Goal: Task Accomplishment & Management: Manage account settings

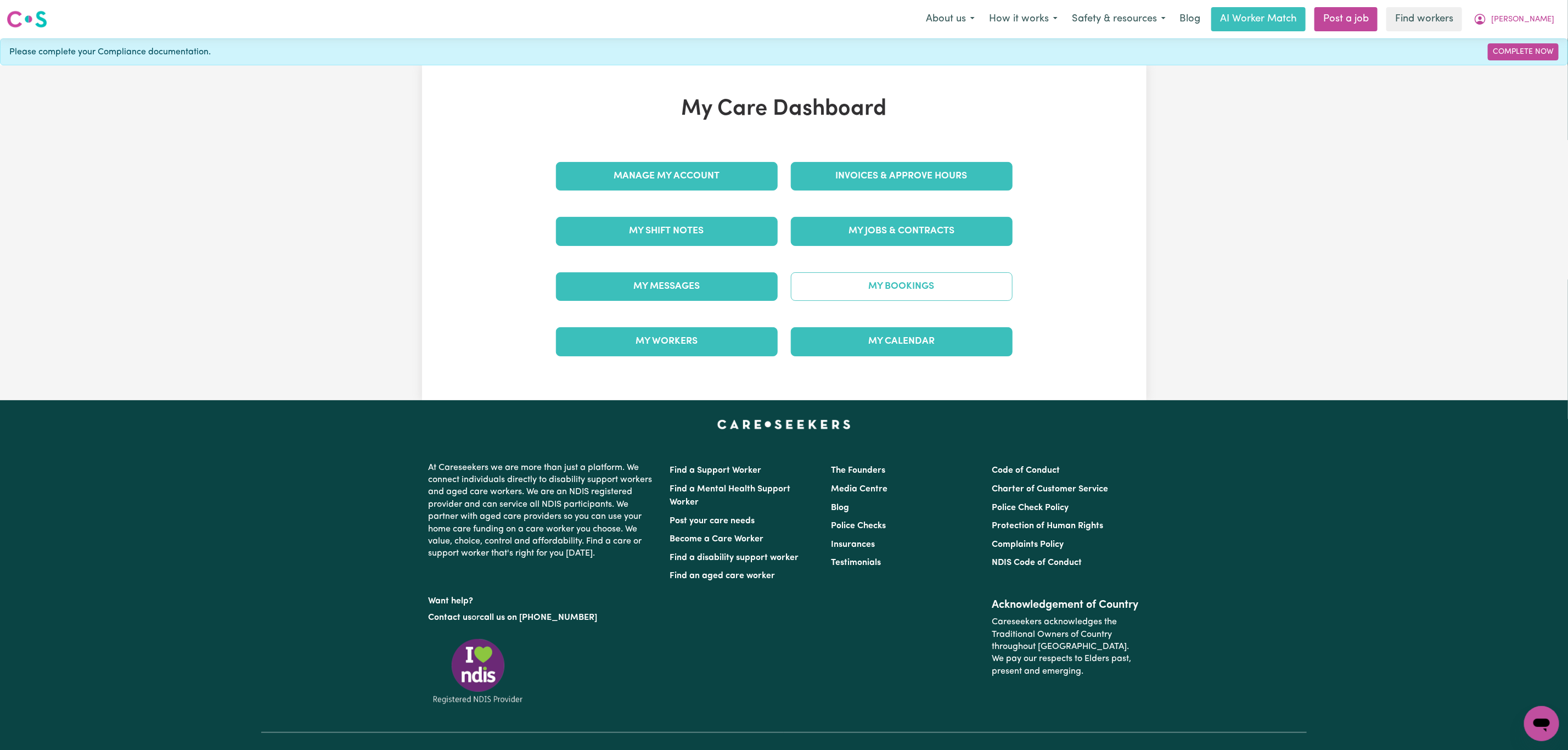
click at [883, 284] on link "My Bookings" at bounding box center [902, 286] width 222 height 28
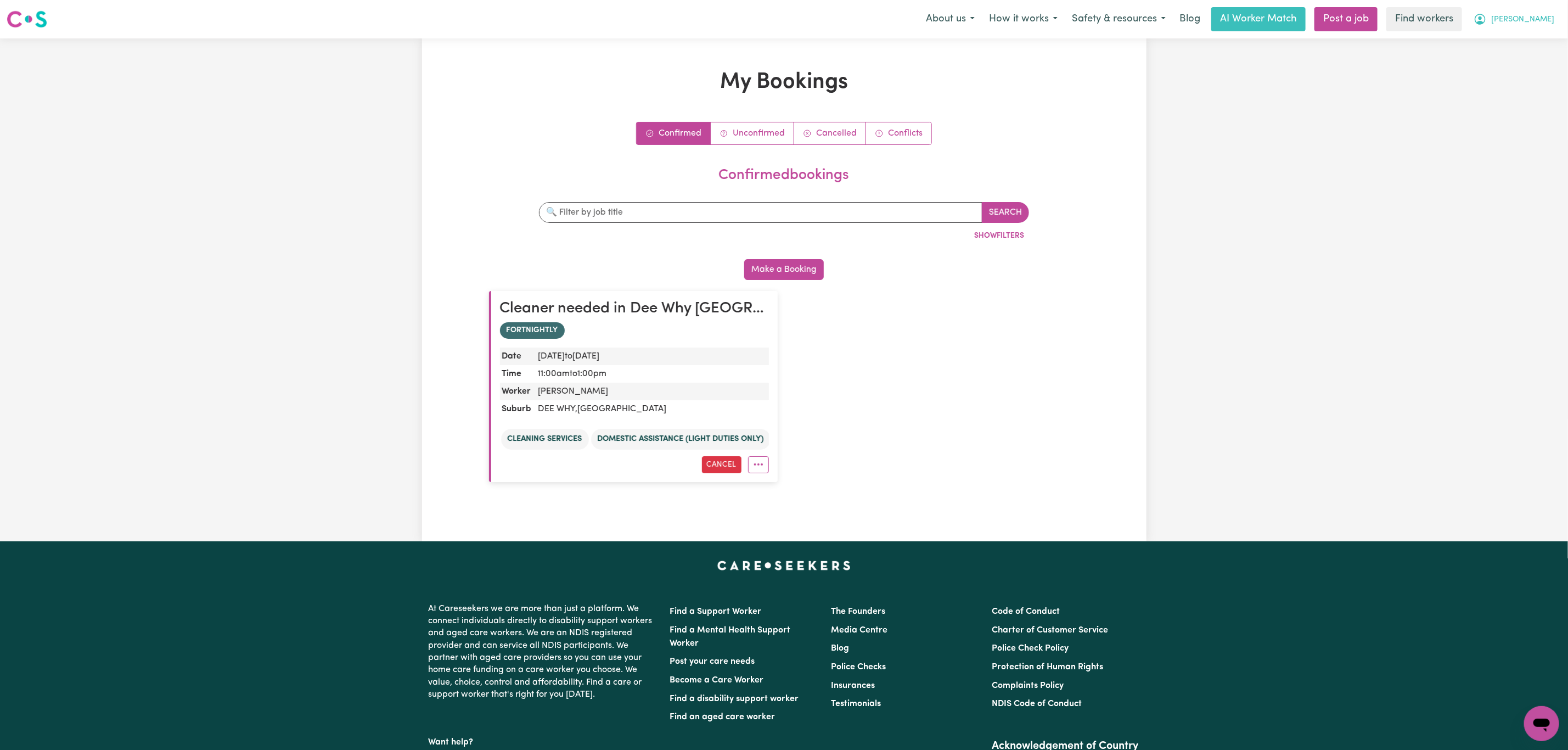
drag, startPoint x: 1552, startPoint y: 18, endPoint x: 1542, endPoint y: 28, distance: 14.1
click at [1552, 18] on button "[PERSON_NAME]" at bounding box center [1514, 19] width 95 height 23
click at [1533, 43] on link "My Dashboard" at bounding box center [1518, 43] width 87 height 21
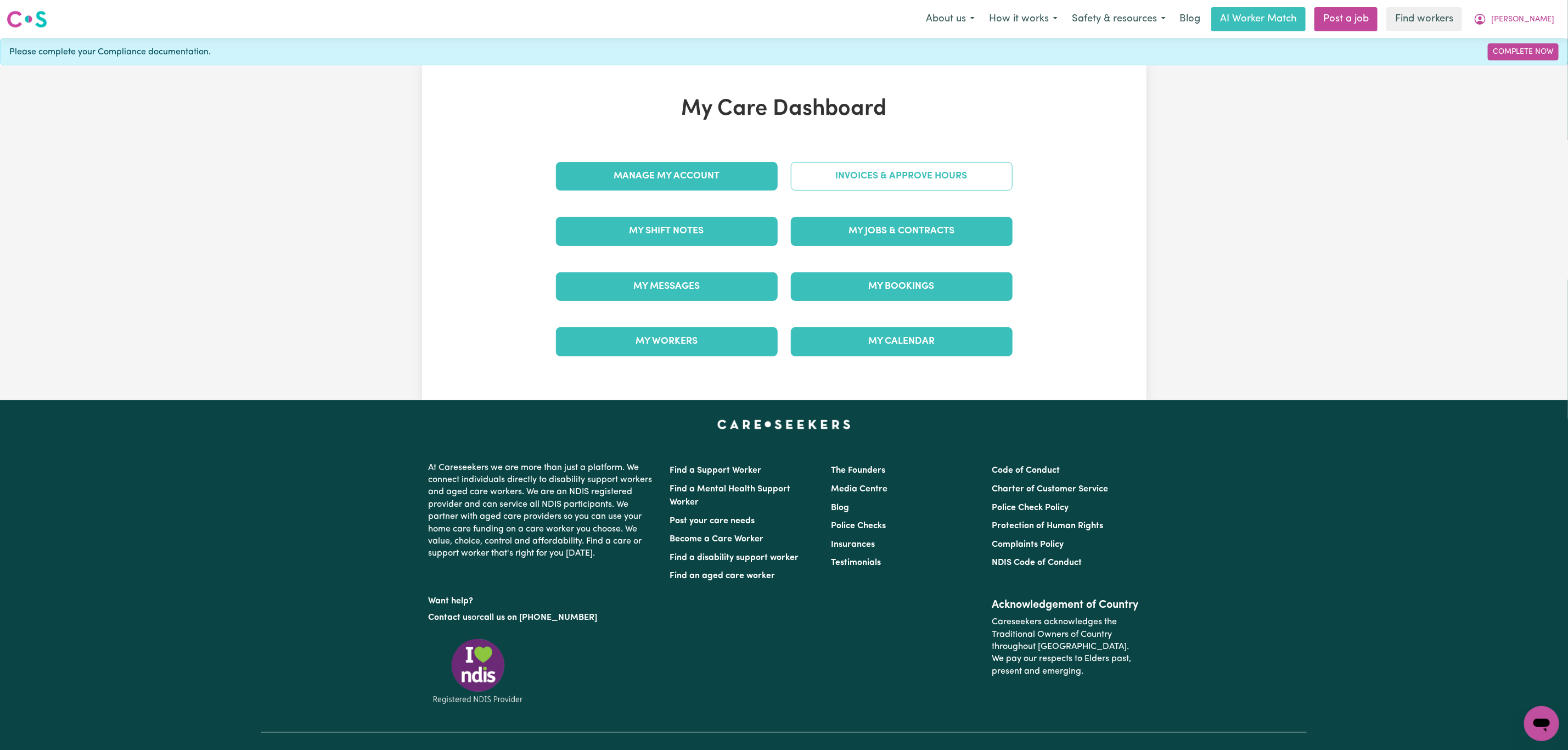
click at [839, 175] on link "Invoices & Approve Hours" at bounding box center [902, 176] width 222 height 28
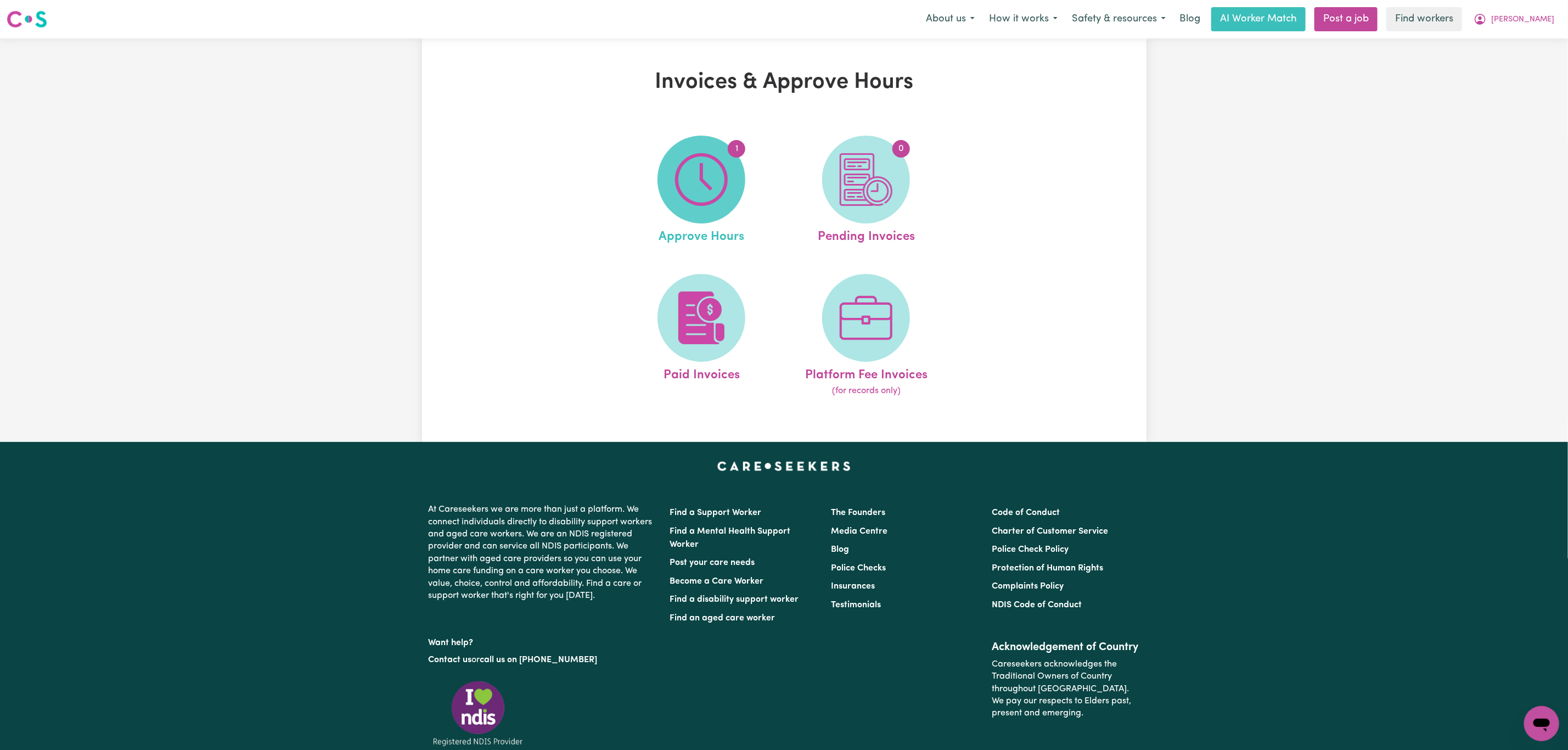
click at [688, 200] on img at bounding box center [702, 179] width 53 height 53
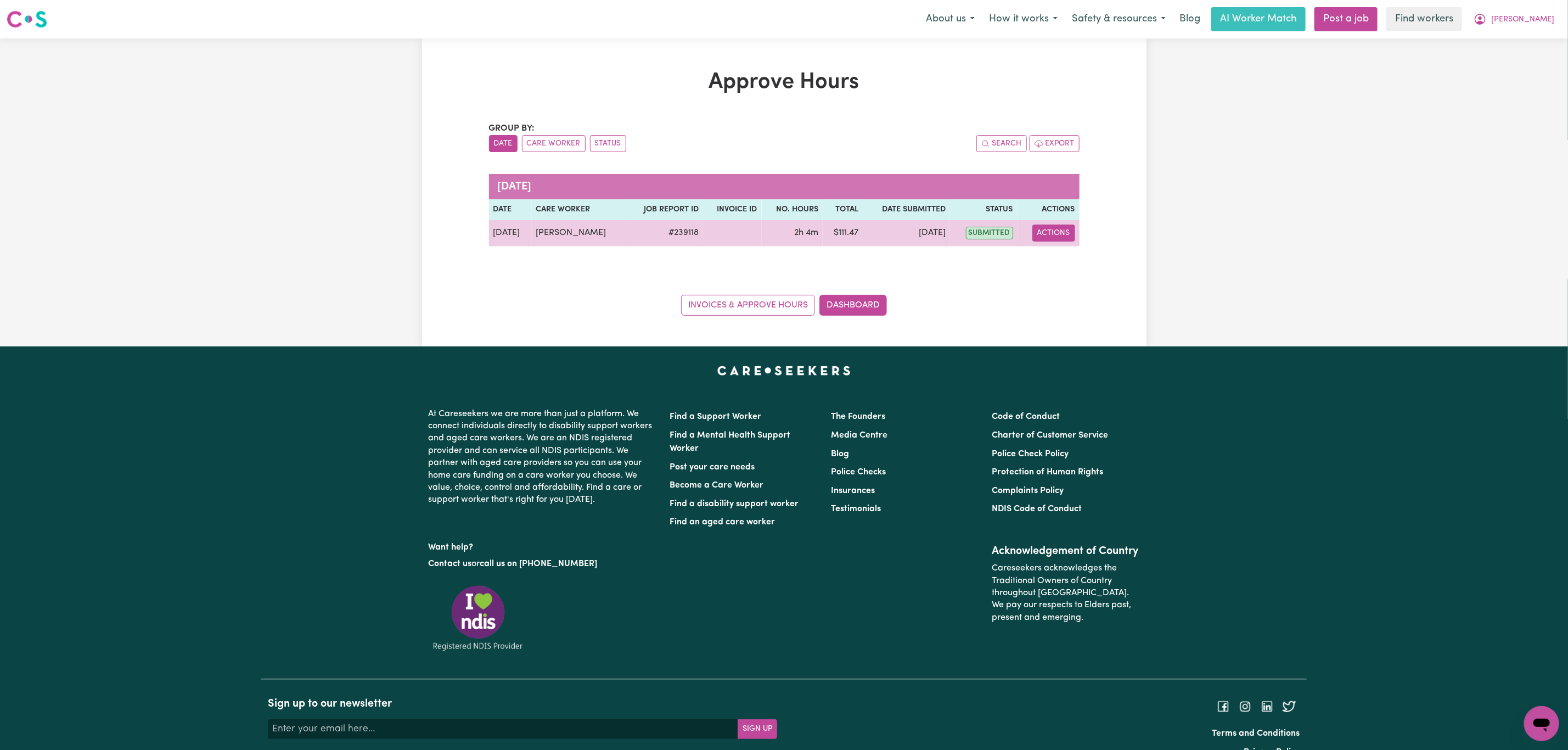
click at [1049, 236] on button "Actions" at bounding box center [1053, 233] width 43 height 17
click at [1053, 254] on link "View Job Report" at bounding box center [1081, 259] width 94 height 22
select select "pm"
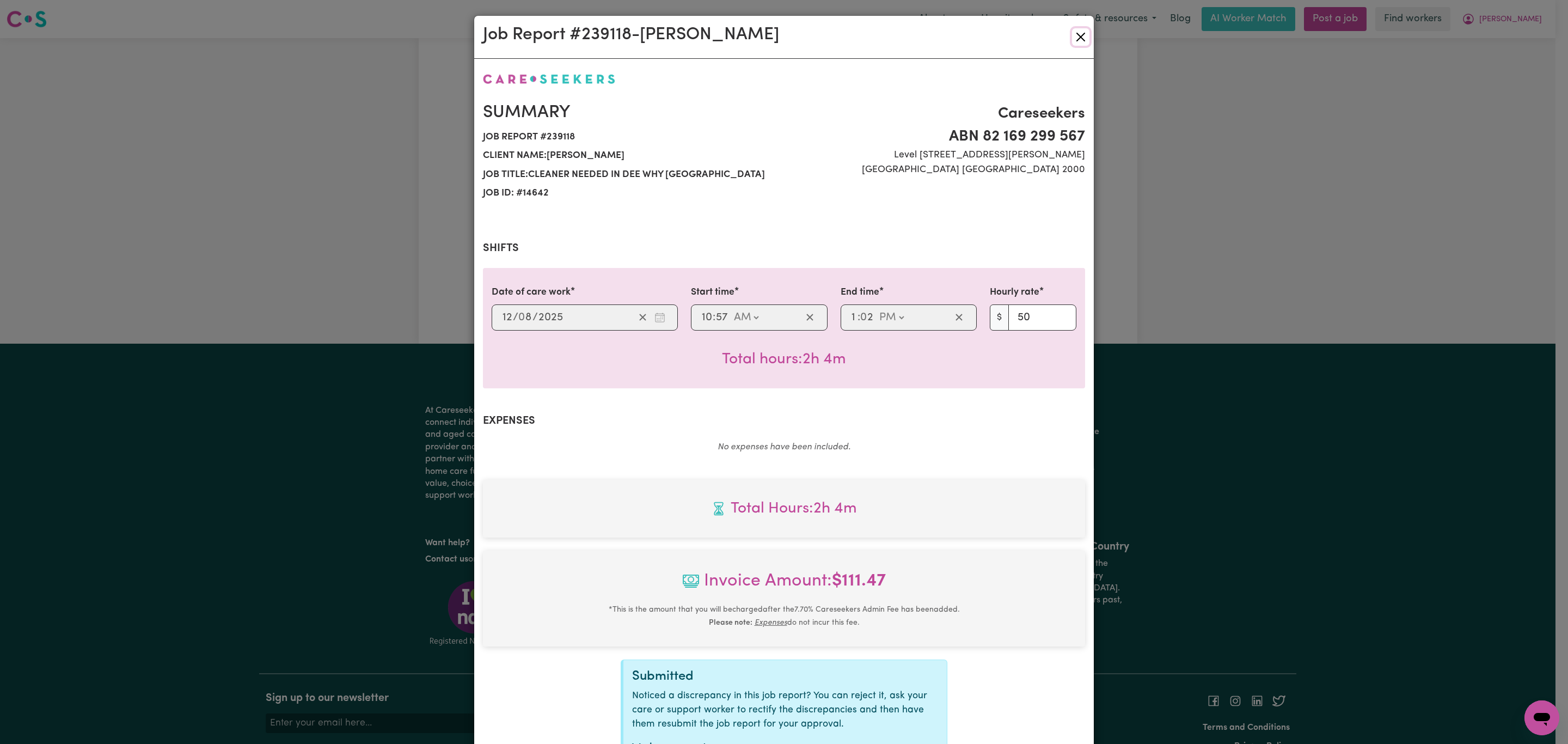
click at [1079, 30] on button "Close" at bounding box center [1080, 37] width 18 height 18
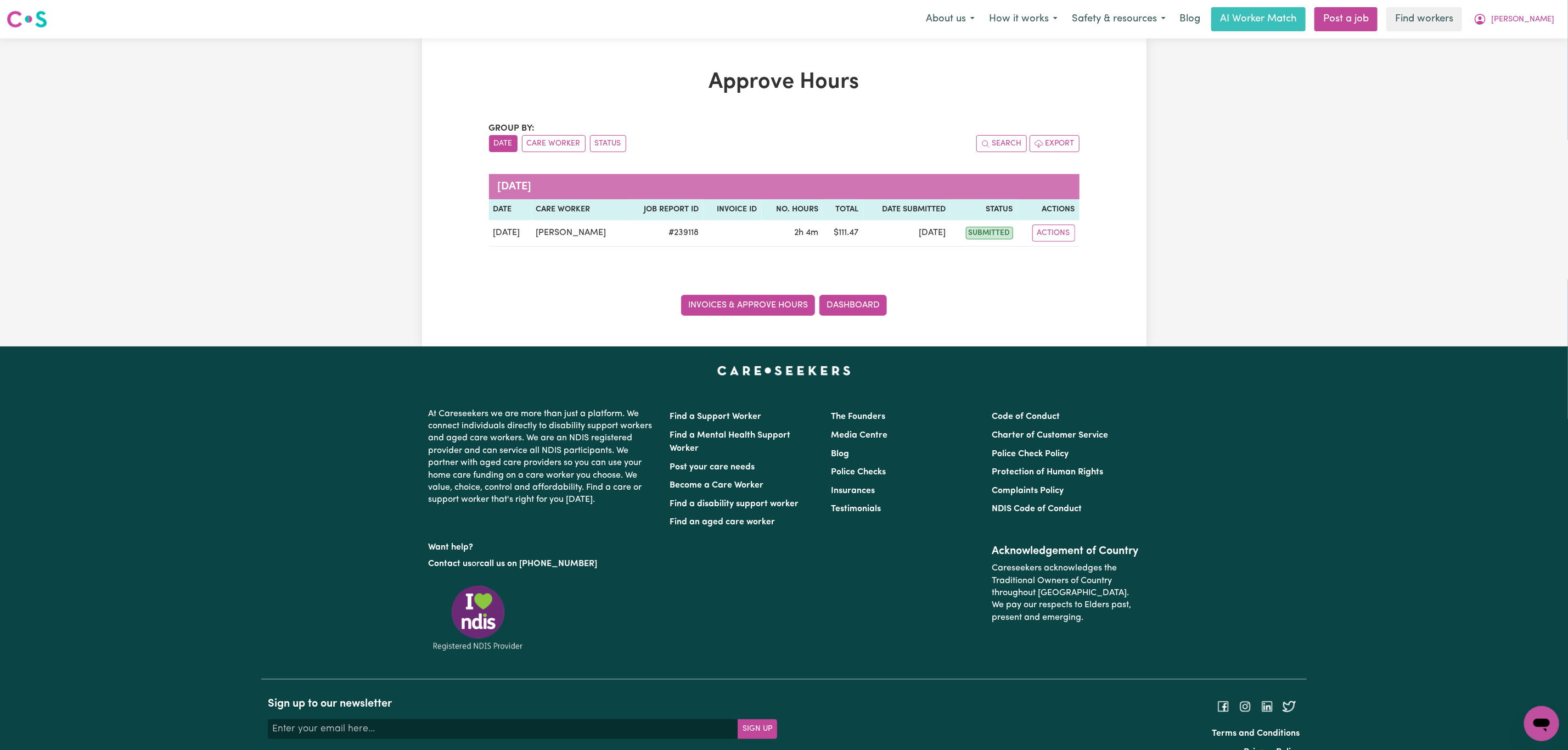
click at [723, 309] on link "Invoices & Approve Hours" at bounding box center [748, 305] width 134 height 21
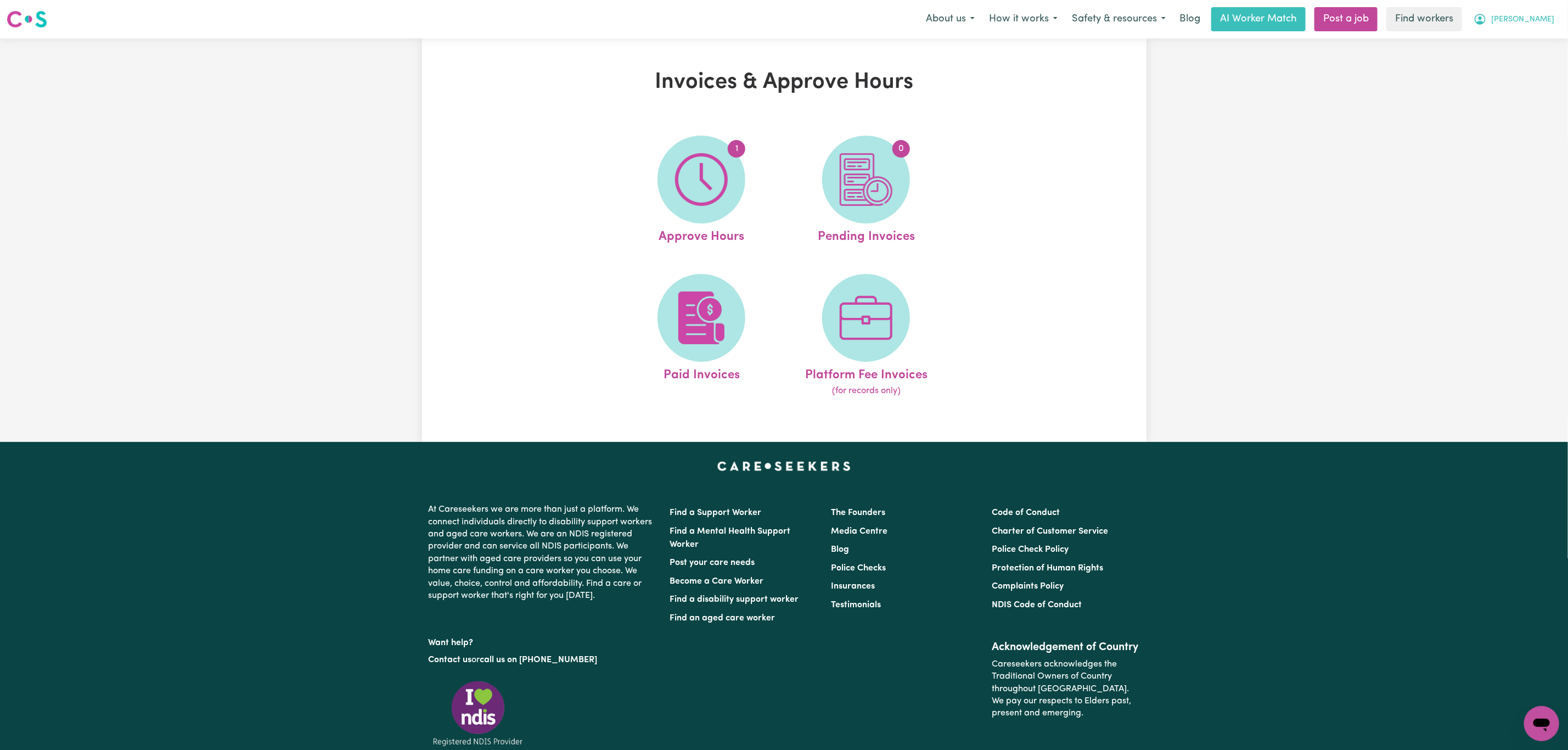
drag, startPoint x: 1540, startPoint y: 18, endPoint x: 1532, endPoint y: 26, distance: 11.3
click at [1540, 18] on span "[PERSON_NAME]" at bounding box center [1523, 19] width 63 height 12
click at [1527, 48] on link "My Dashboard" at bounding box center [1518, 43] width 87 height 21
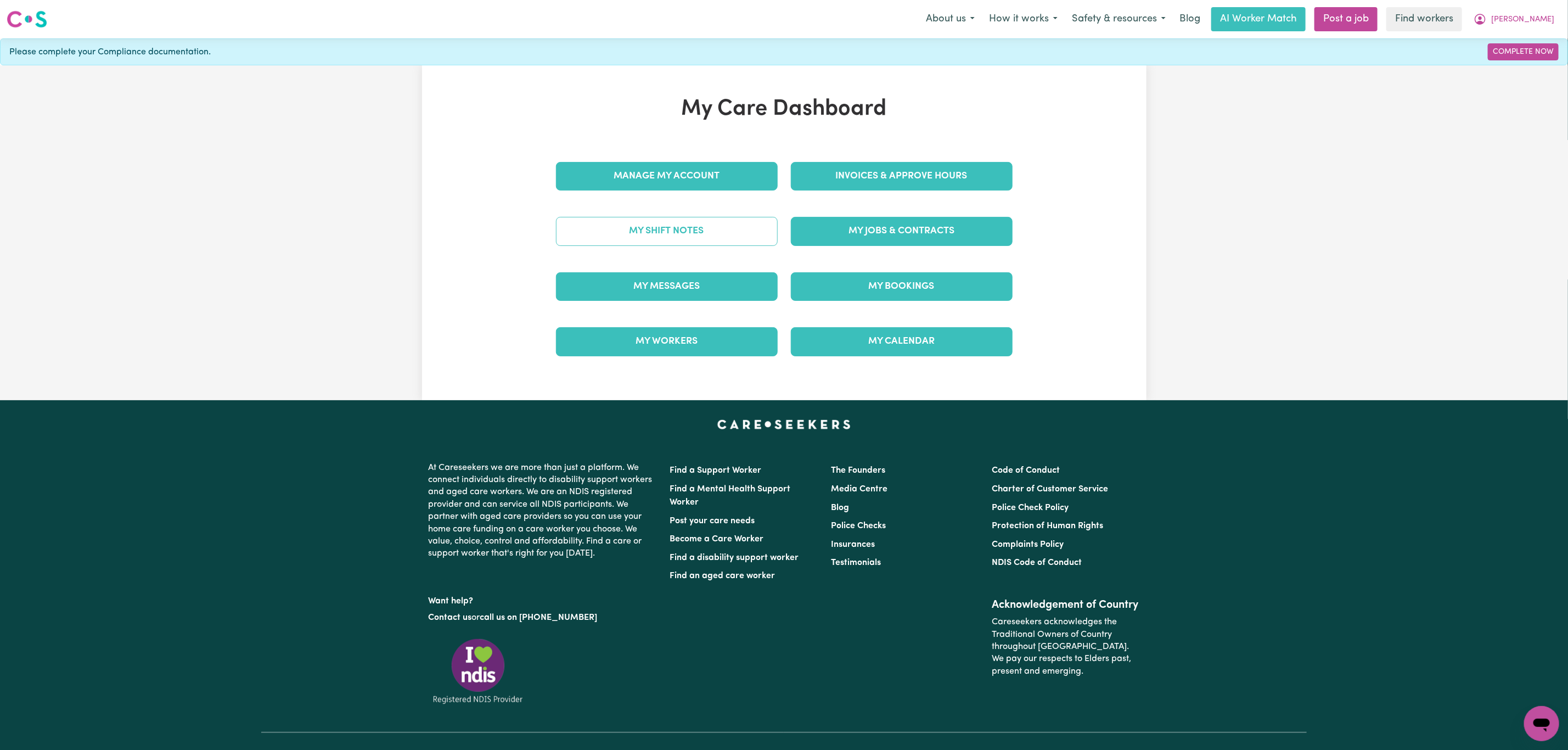
click at [738, 235] on link "My Shift Notes" at bounding box center [667, 231] width 222 height 28
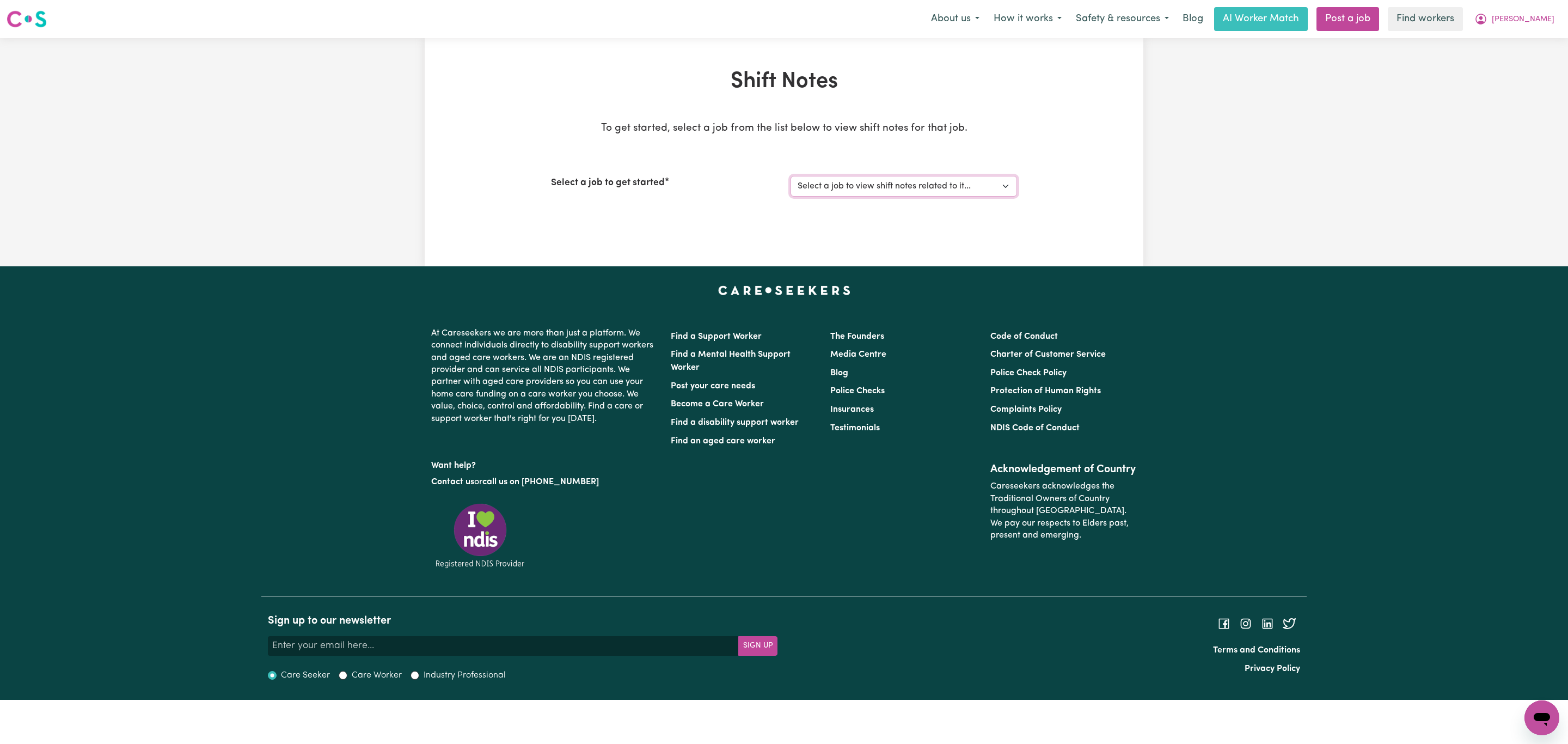
drag, startPoint x: 881, startPoint y: 182, endPoint x: 878, endPoint y: 195, distance: 13.3
click at [881, 182] on select "Select a job to view shift notes related to it... Cleaner needed in Dee Why [GE…" at bounding box center [903, 185] width 226 height 20
select select "14642"
click at [790, 176] on select "Select a job to view shift notes related to it... Cleaner needed in Dee Why [GE…" at bounding box center [903, 185] width 226 height 20
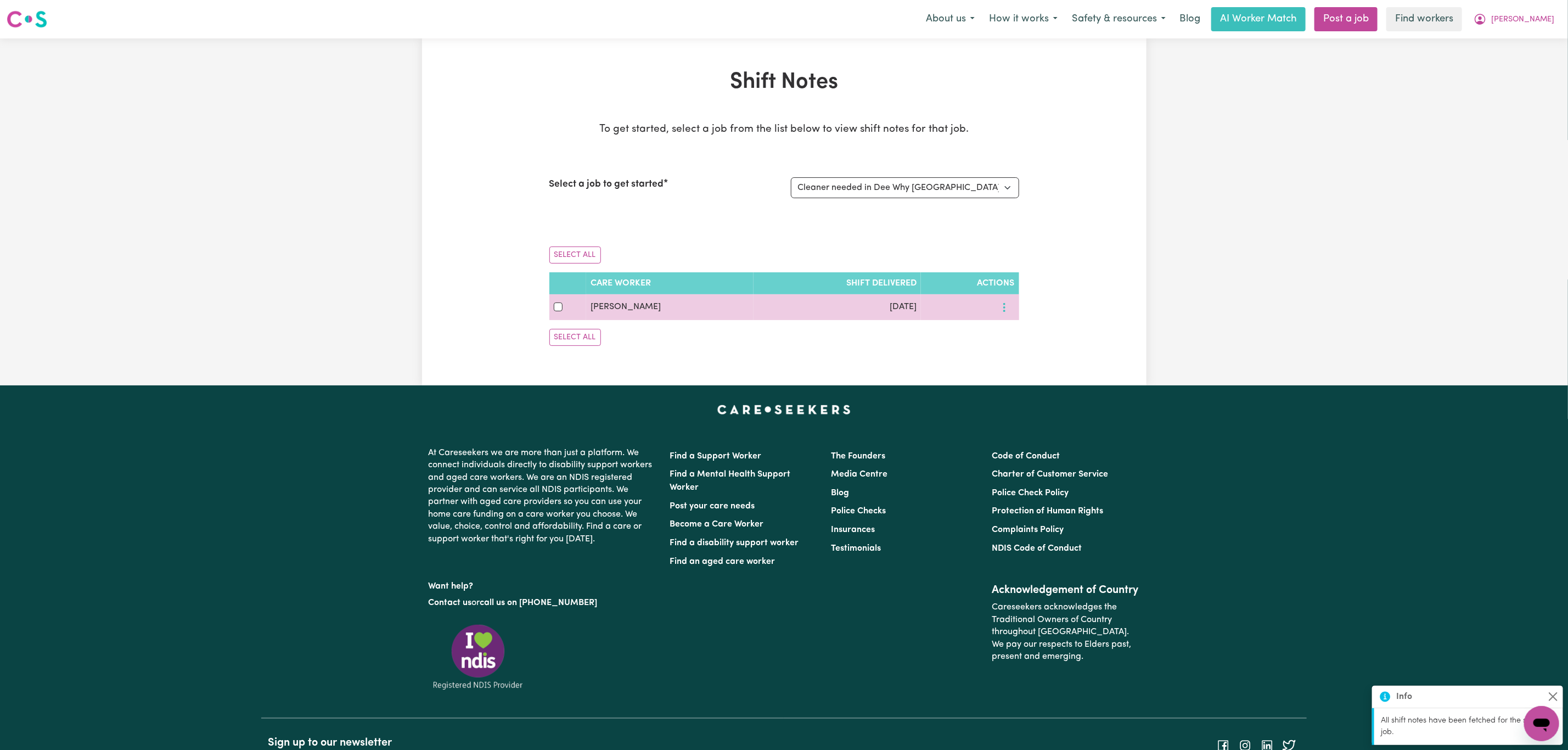
click at [995, 307] on button "More options" at bounding box center [1004, 307] width 21 height 17
click at [1007, 333] on icon at bounding box center [1011, 333] width 8 height 5
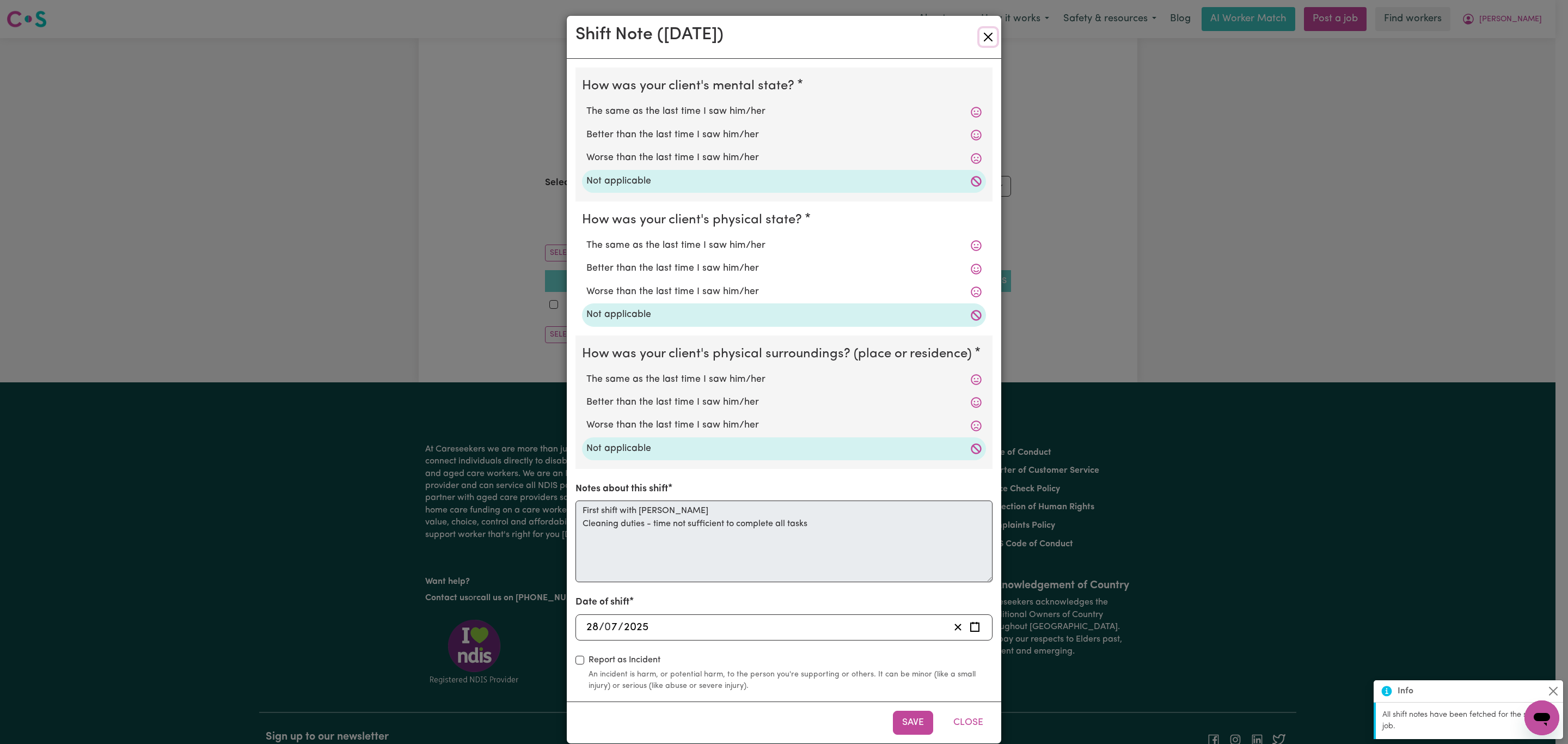
click at [981, 30] on button "Close" at bounding box center [988, 37] width 18 height 18
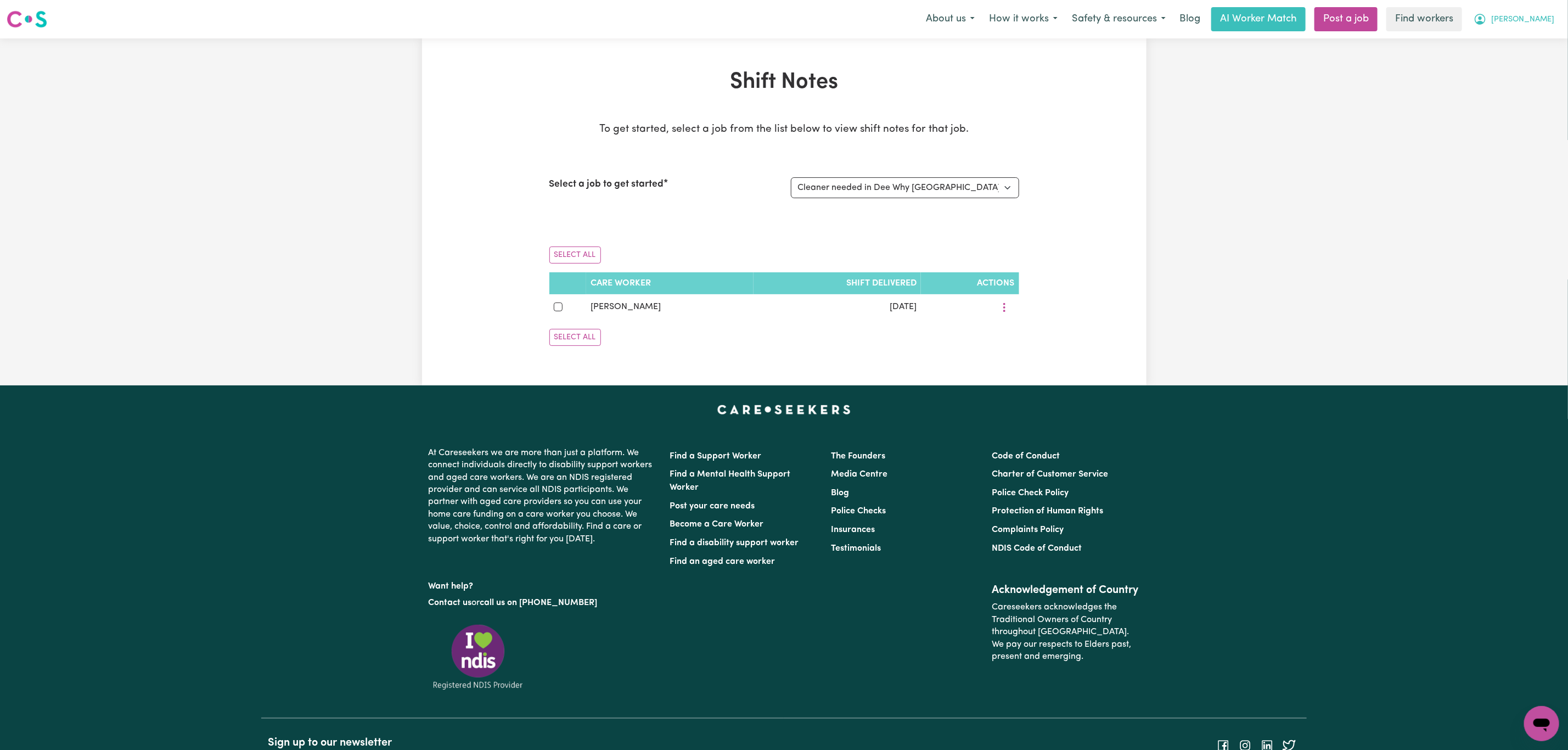
click at [1487, 26] on icon "My Account" at bounding box center [1480, 19] width 14 height 14
click at [1518, 48] on link "My Dashboard" at bounding box center [1518, 43] width 87 height 21
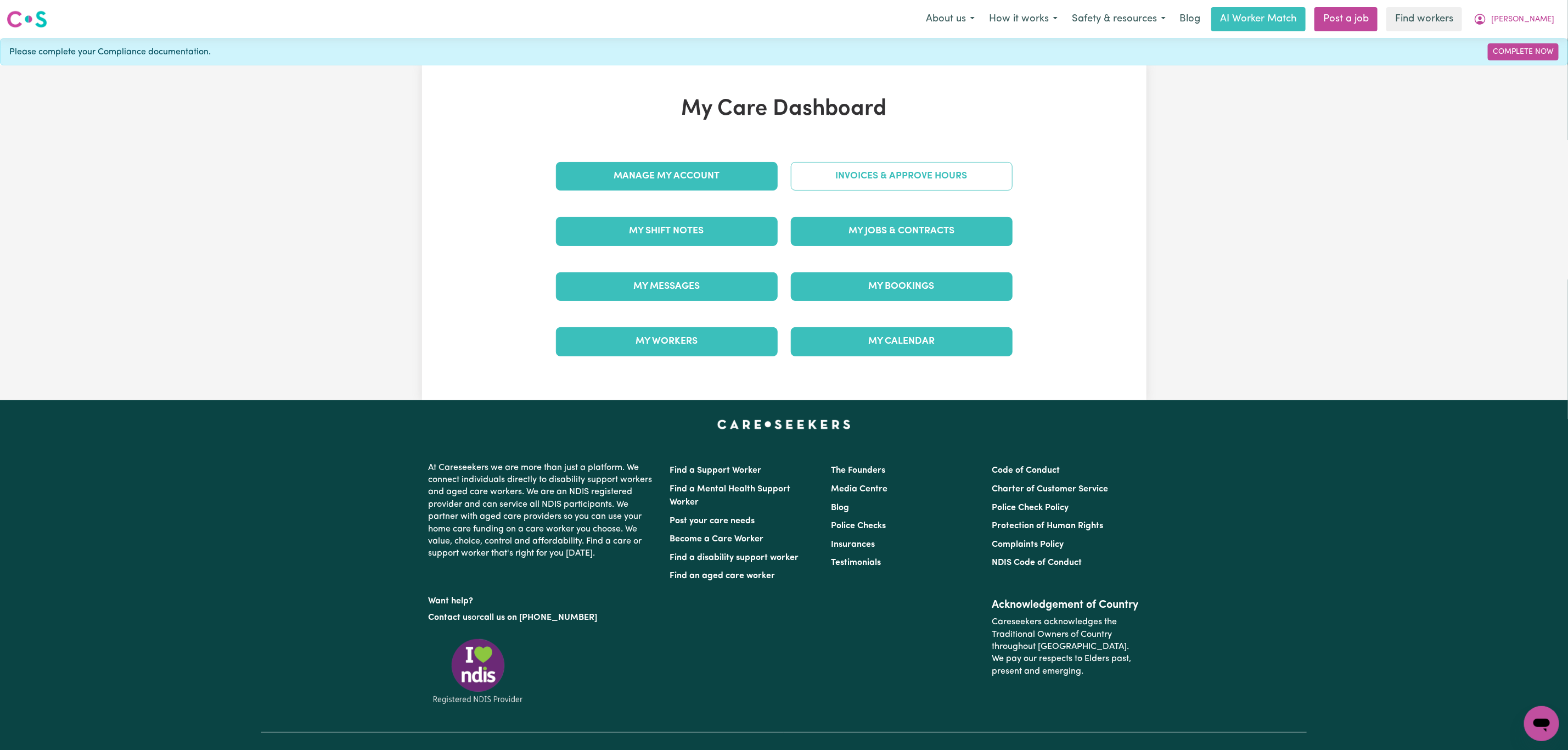
click at [848, 185] on link "Invoices & Approve Hours" at bounding box center [902, 176] width 222 height 28
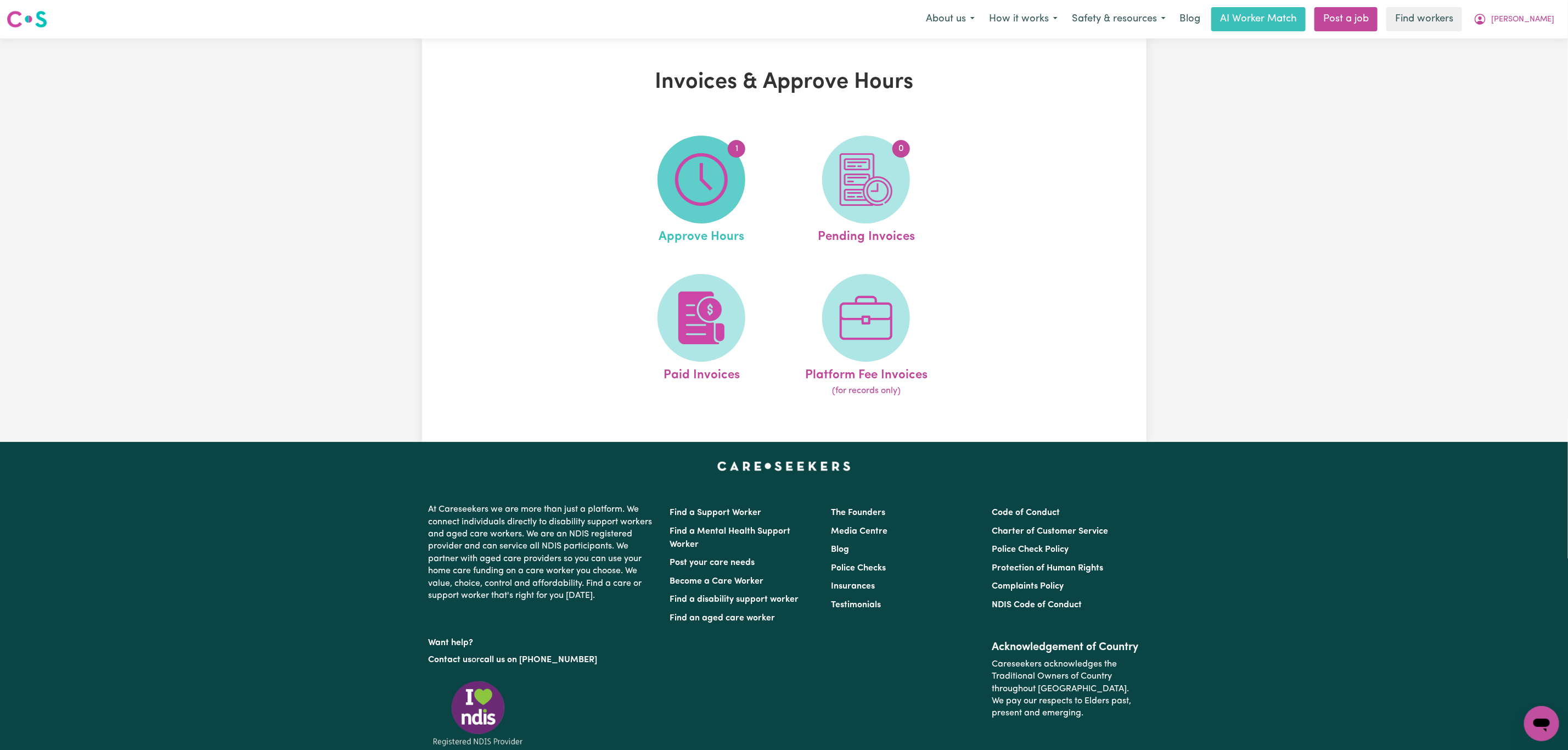
click at [692, 210] on span "1" at bounding box center [702, 180] width 88 height 88
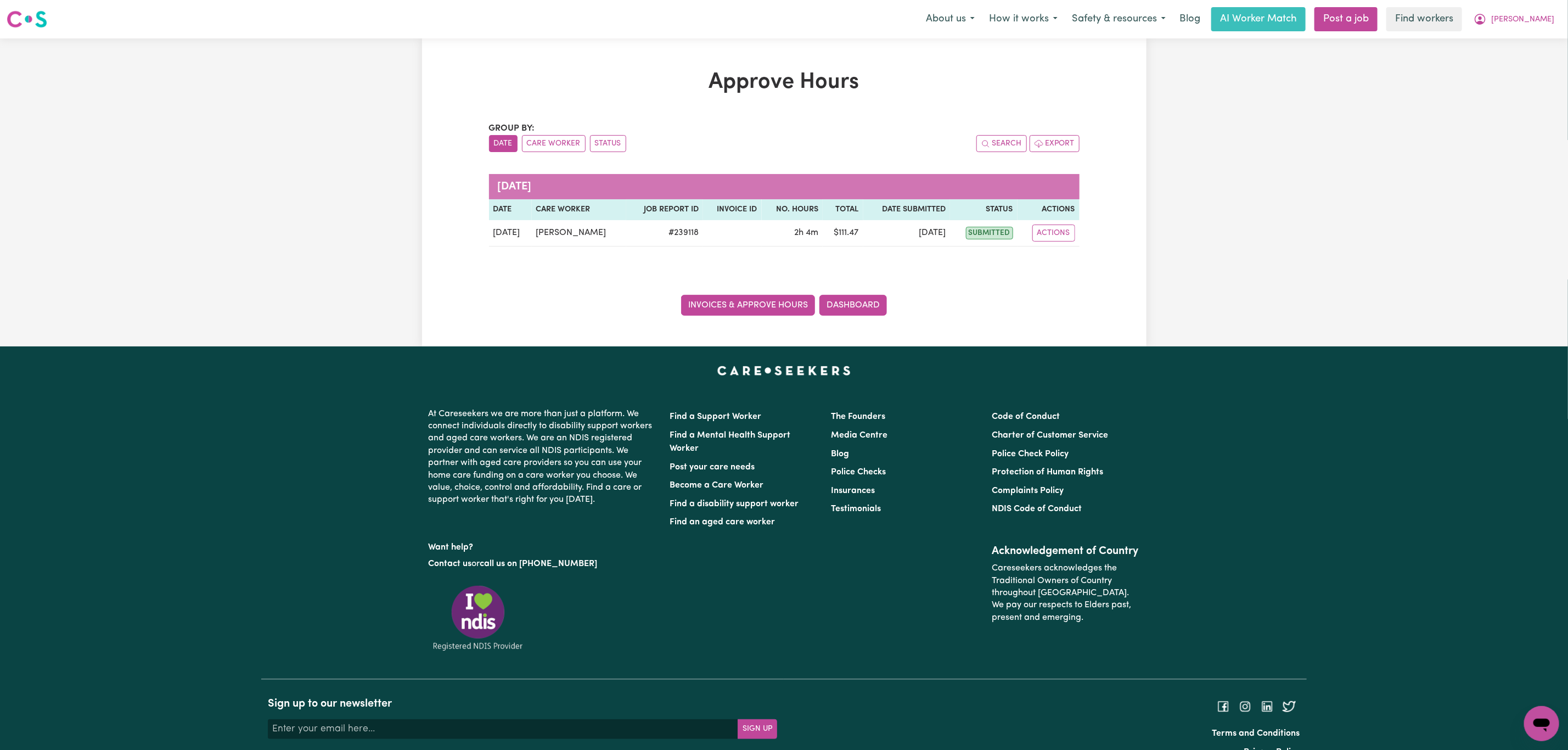
click at [760, 312] on link "Invoices & Approve Hours" at bounding box center [748, 305] width 134 height 21
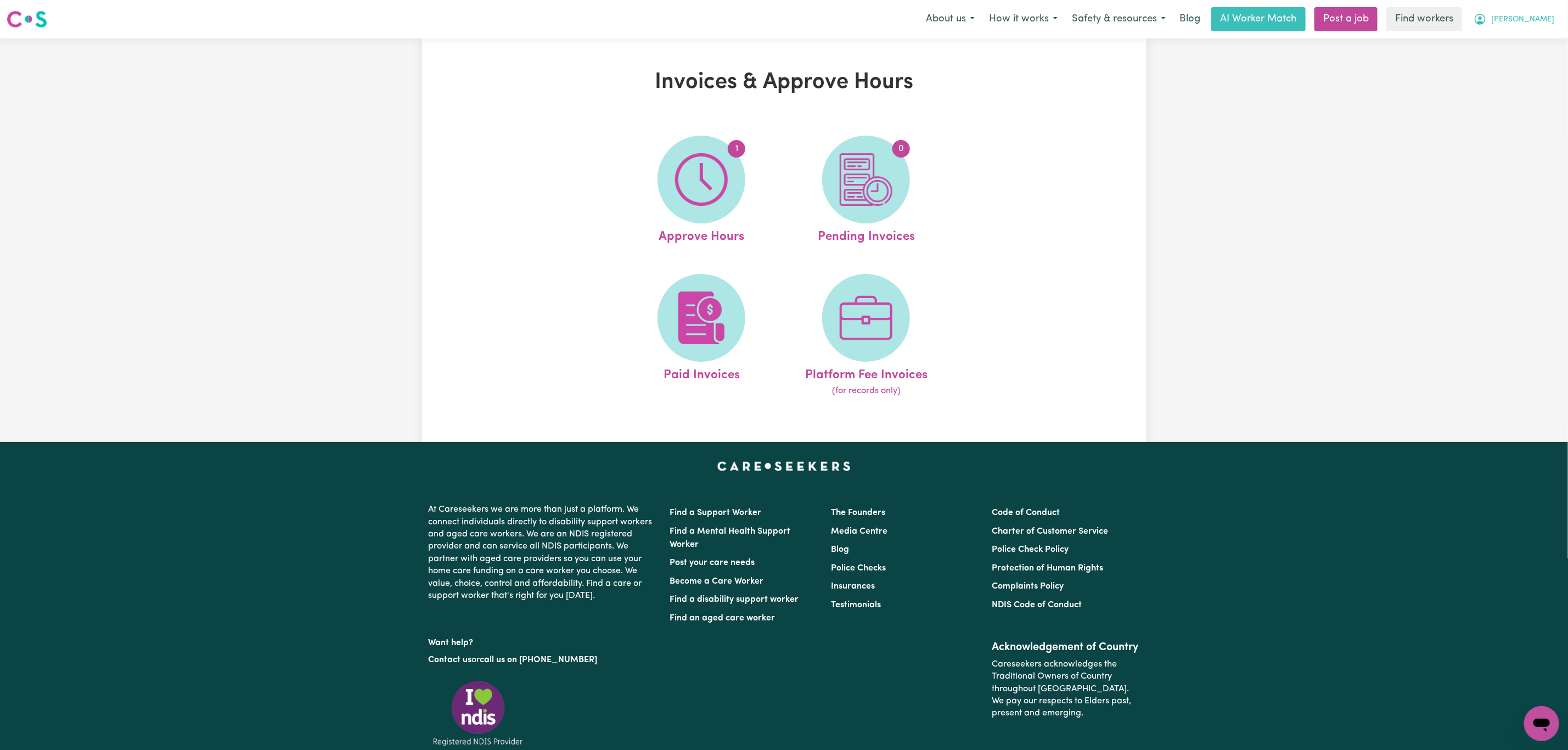
click at [1550, 22] on span "[PERSON_NAME]" at bounding box center [1523, 19] width 63 height 12
click at [1510, 37] on link "My Dashboard" at bounding box center [1518, 43] width 87 height 21
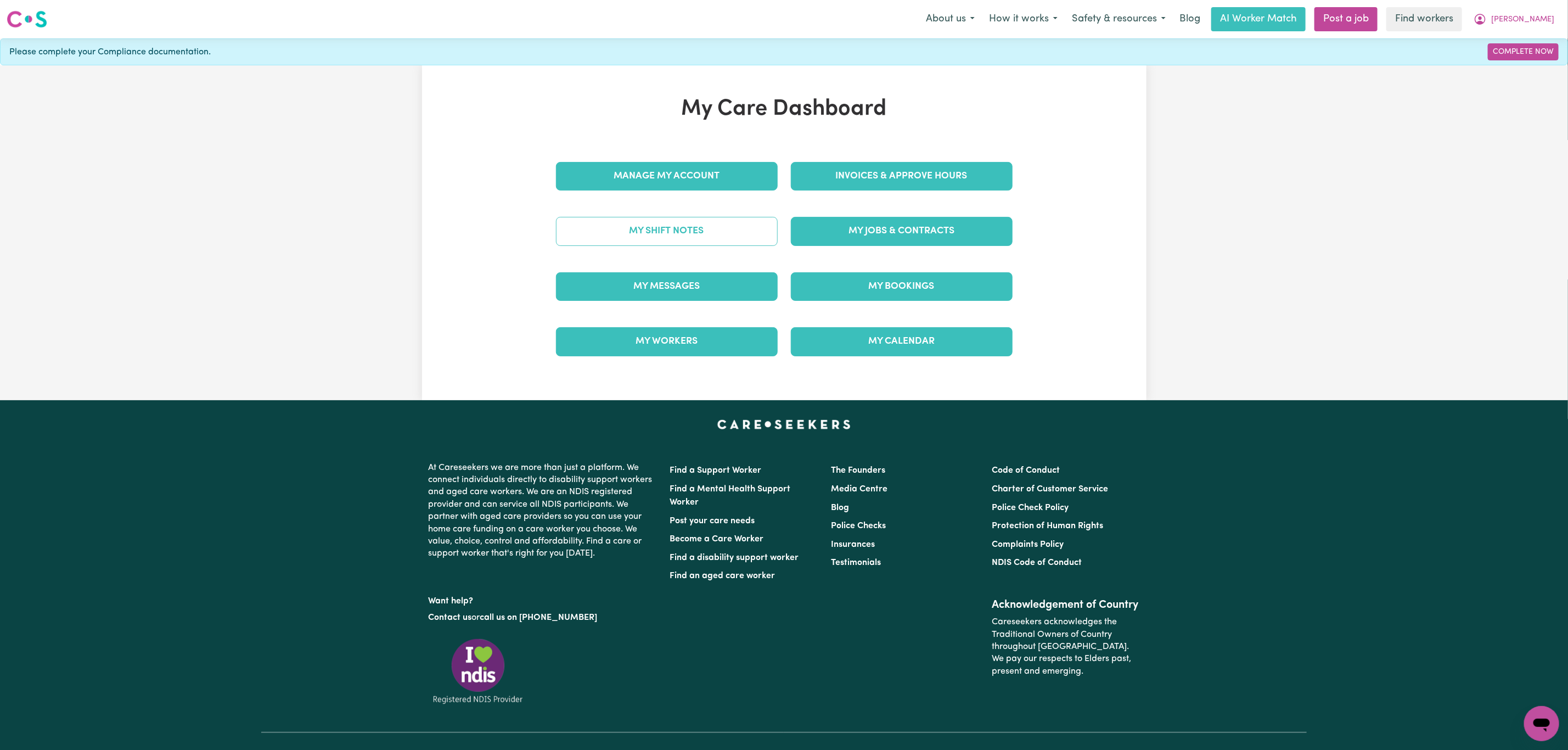
click at [724, 237] on link "My Shift Notes" at bounding box center [667, 231] width 222 height 28
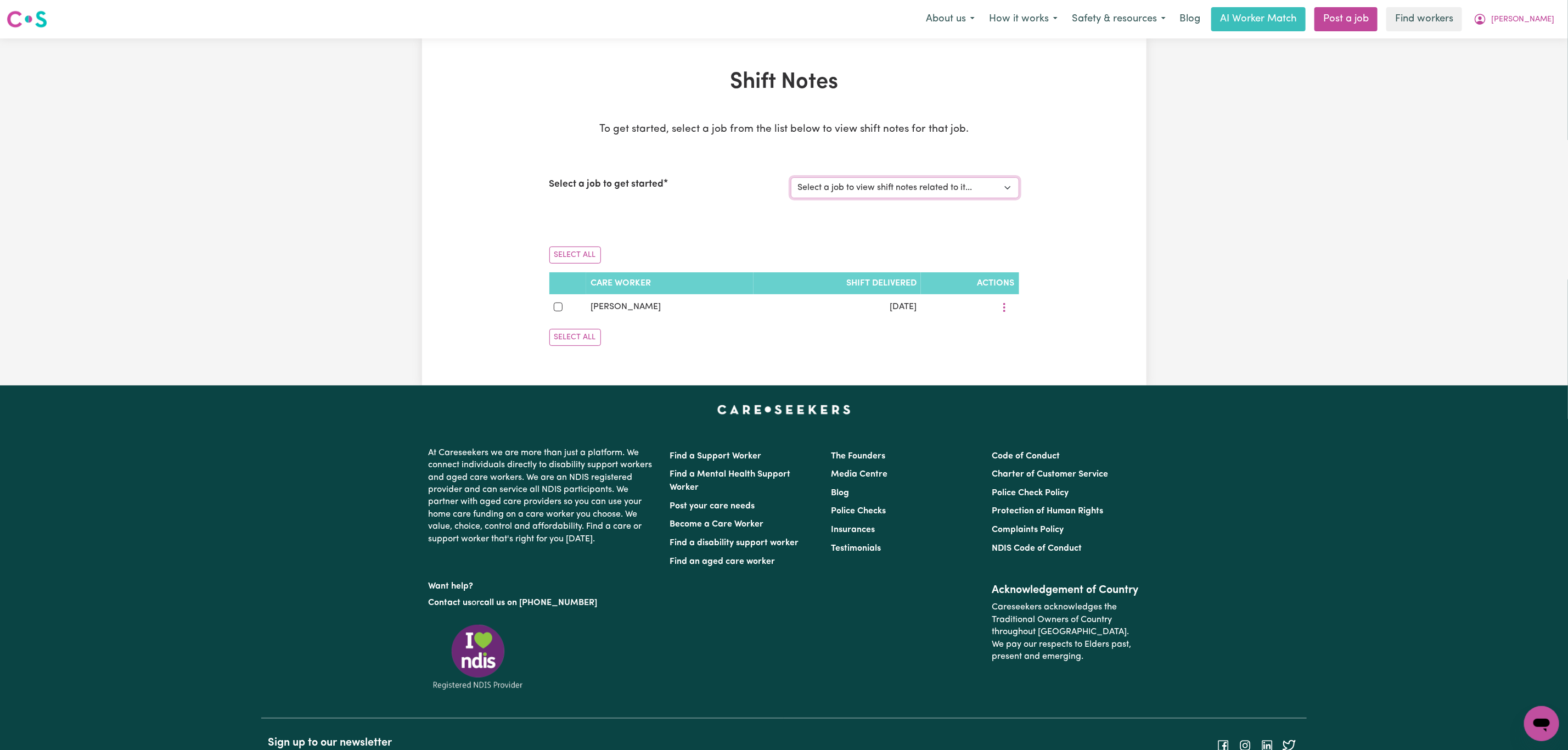
drag, startPoint x: 859, startPoint y: 184, endPoint x: 857, endPoint y: 196, distance: 12.2
click at [859, 184] on select "Select a job to view shift notes related to it... Cleaner needed in Dee Why [GE…" at bounding box center [905, 187] width 228 height 21
select select "14642"
click at [791, 177] on select "Select a job to view shift notes related to it... Cleaner needed in Dee Why [GE…" at bounding box center [905, 187] width 228 height 21
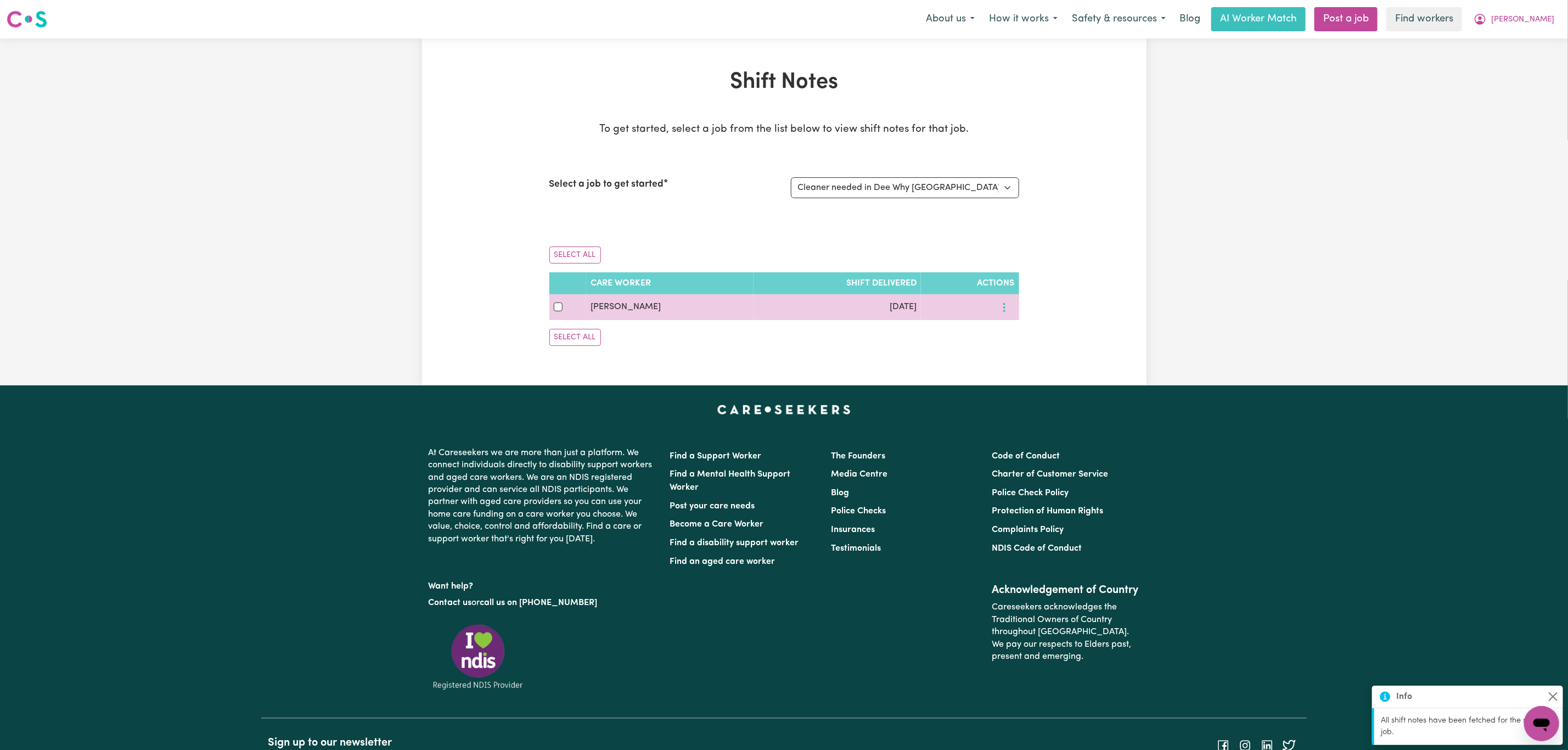
click at [1003, 309] on circle "More options" at bounding box center [1004, 307] width 2 height 2
click at [1026, 341] on link "View Shift Note" at bounding box center [1043, 333] width 90 height 22
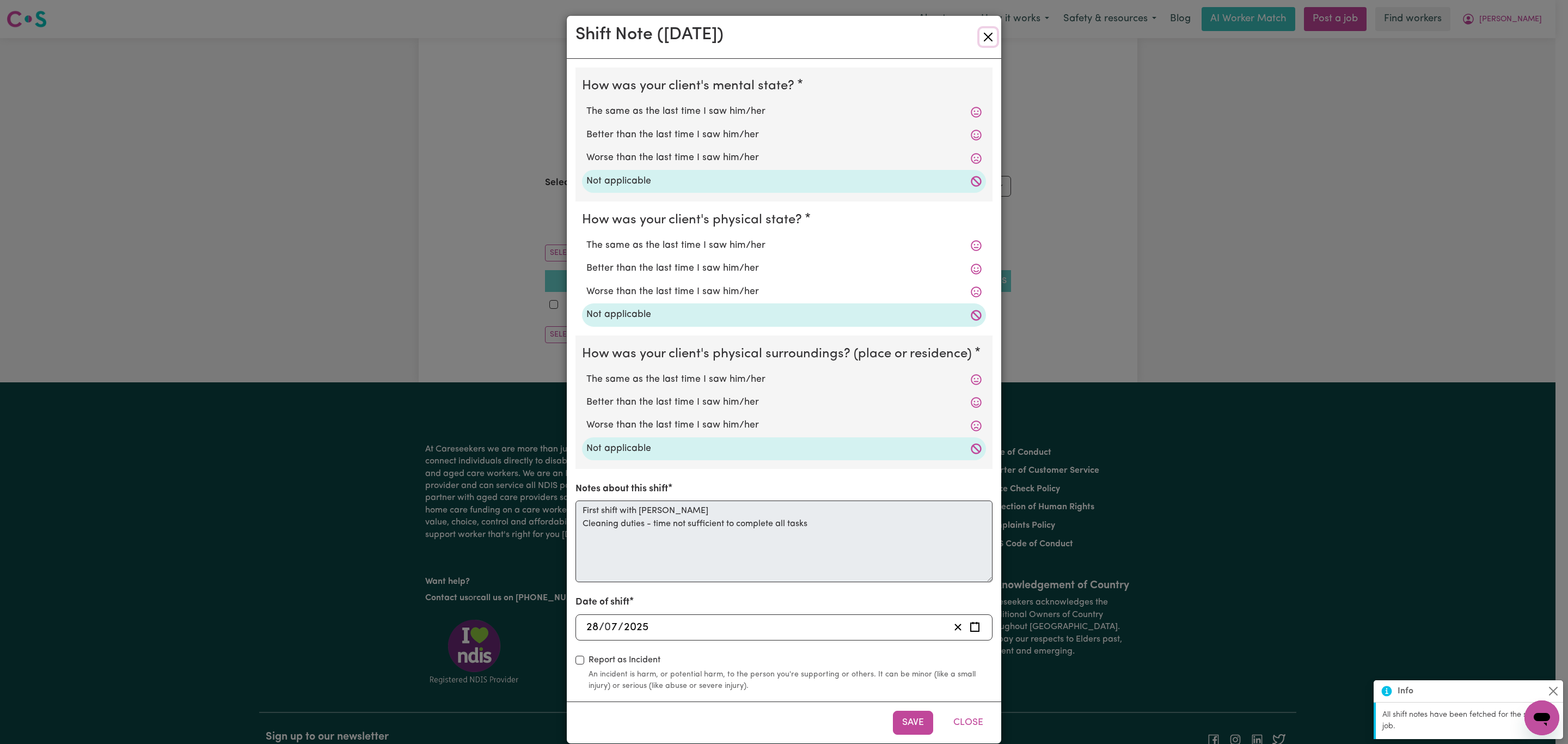
drag, startPoint x: 981, startPoint y: 41, endPoint x: 1197, endPoint y: 52, distance: 216.3
click at [981, 42] on button "Close" at bounding box center [988, 37] width 18 height 18
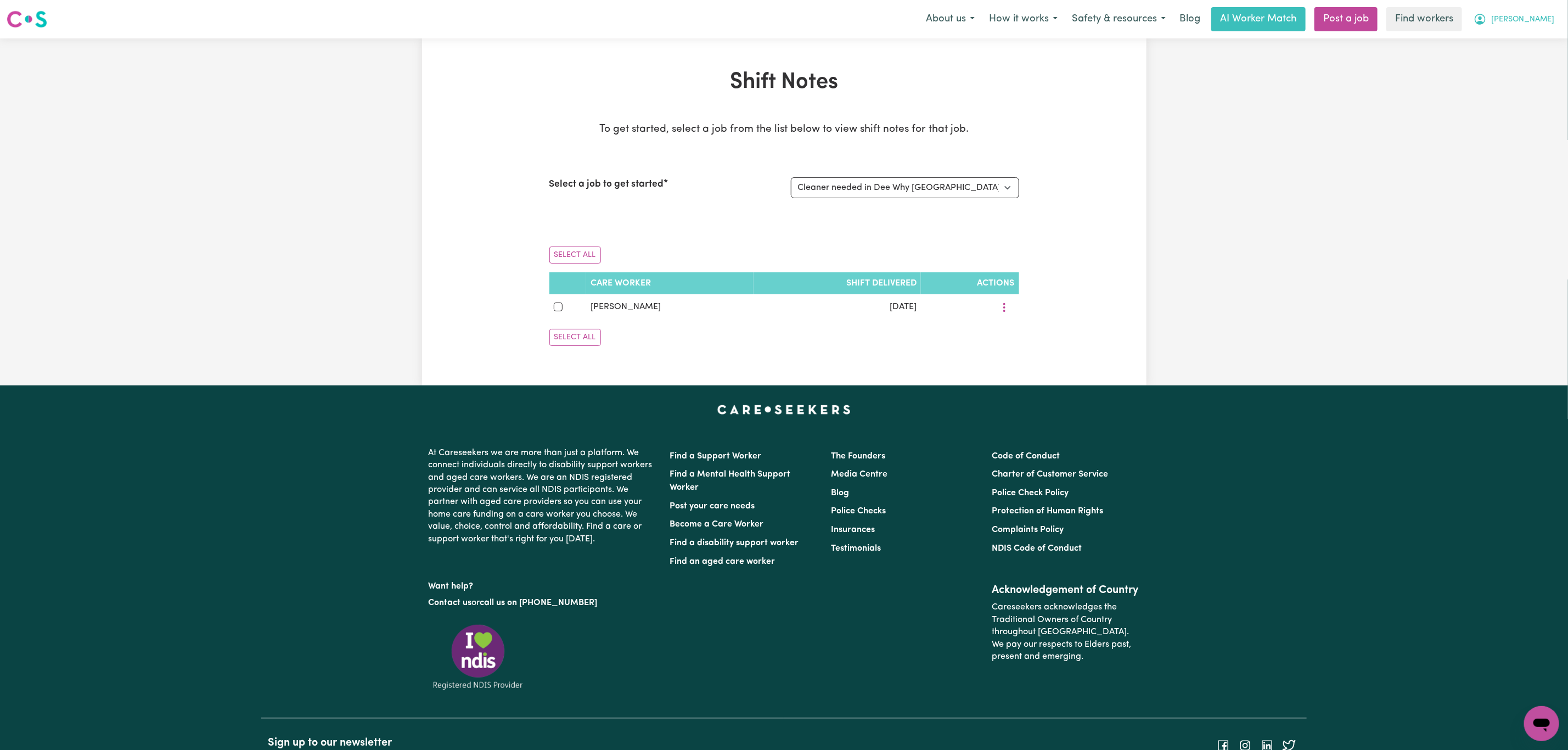
click at [1553, 16] on button "[PERSON_NAME]" at bounding box center [1514, 19] width 95 height 23
click at [1526, 42] on link "My Dashboard" at bounding box center [1518, 43] width 87 height 21
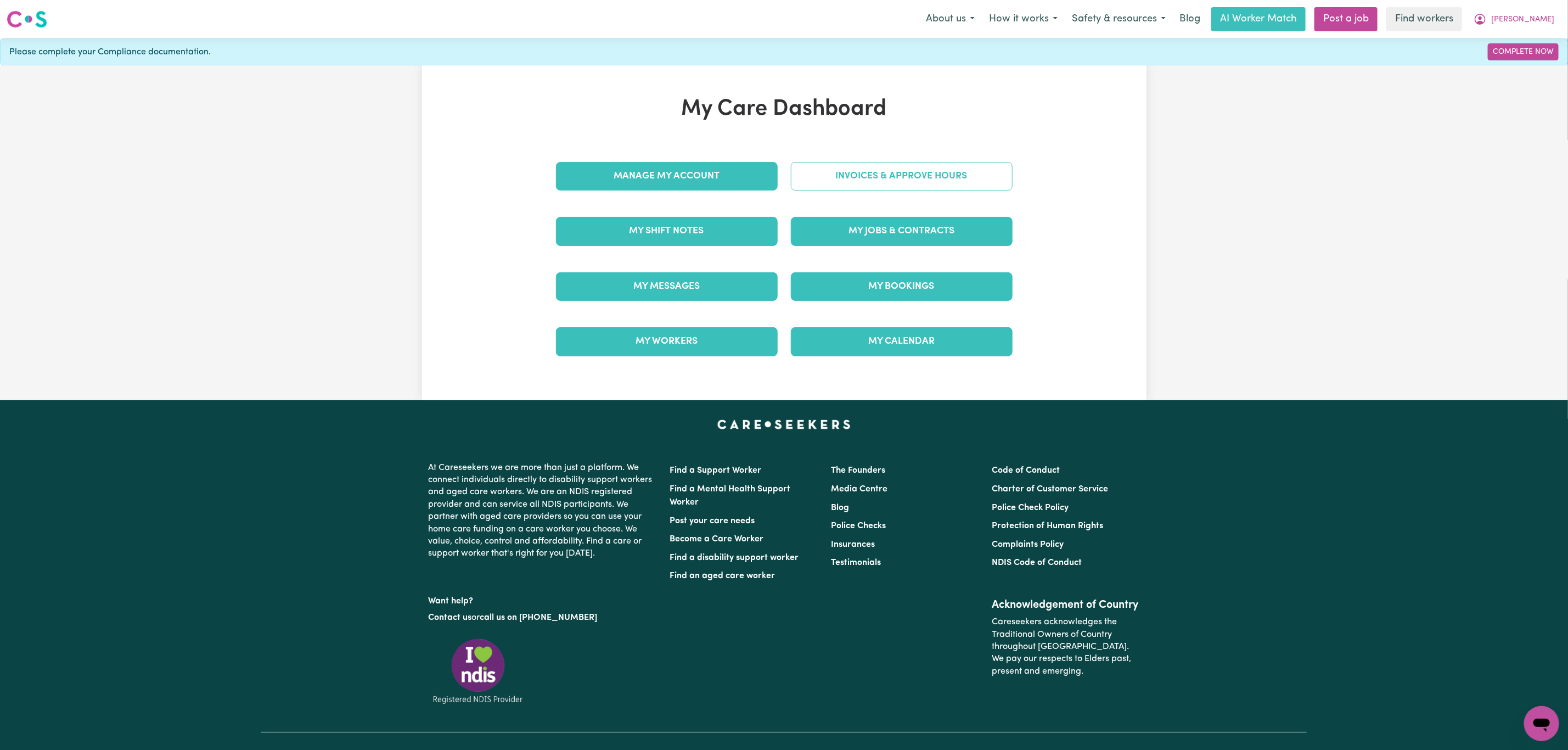
click at [940, 178] on link "Invoices & Approve Hours" at bounding box center [902, 176] width 222 height 28
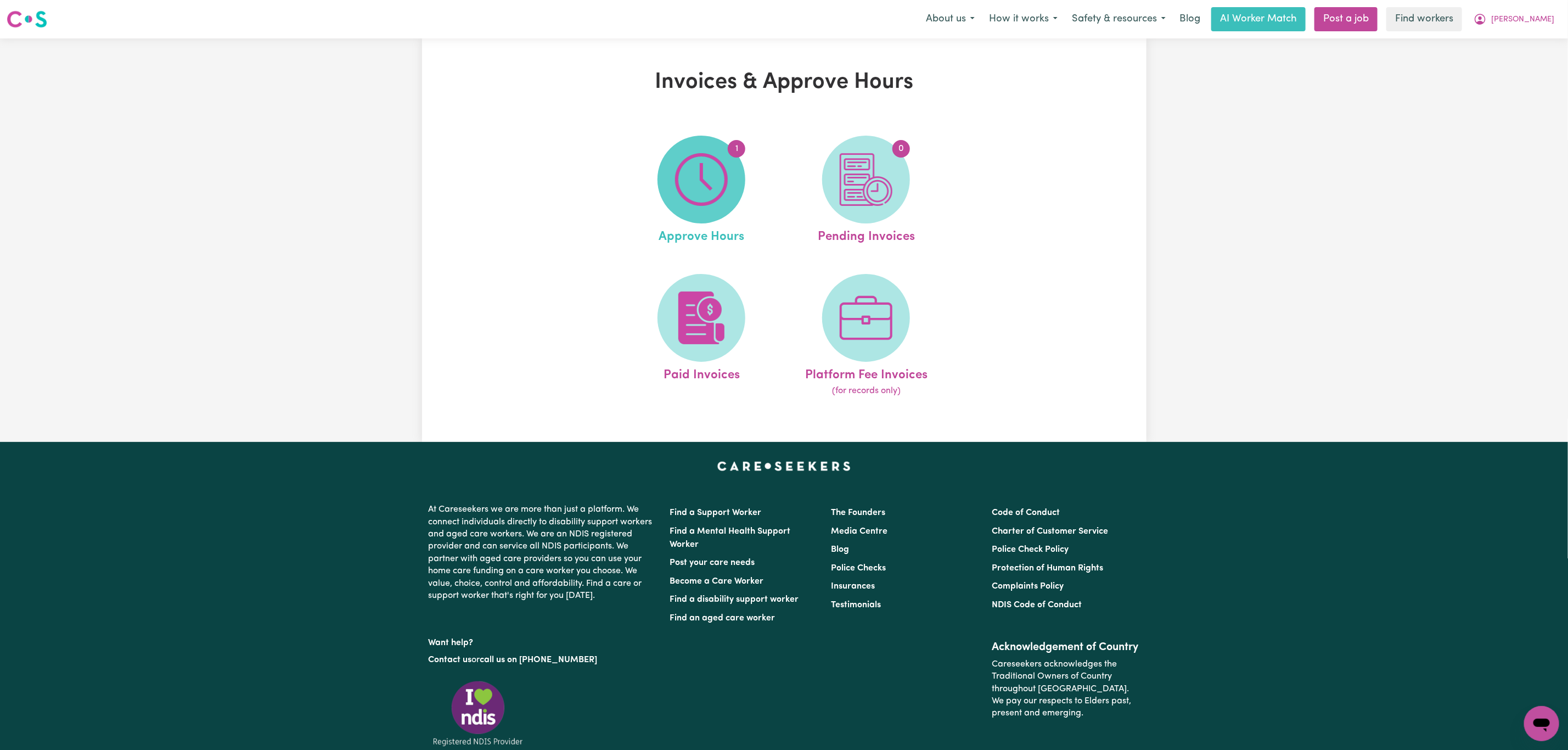
click at [699, 206] on img at bounding box center [702, 179] width 53 height 53
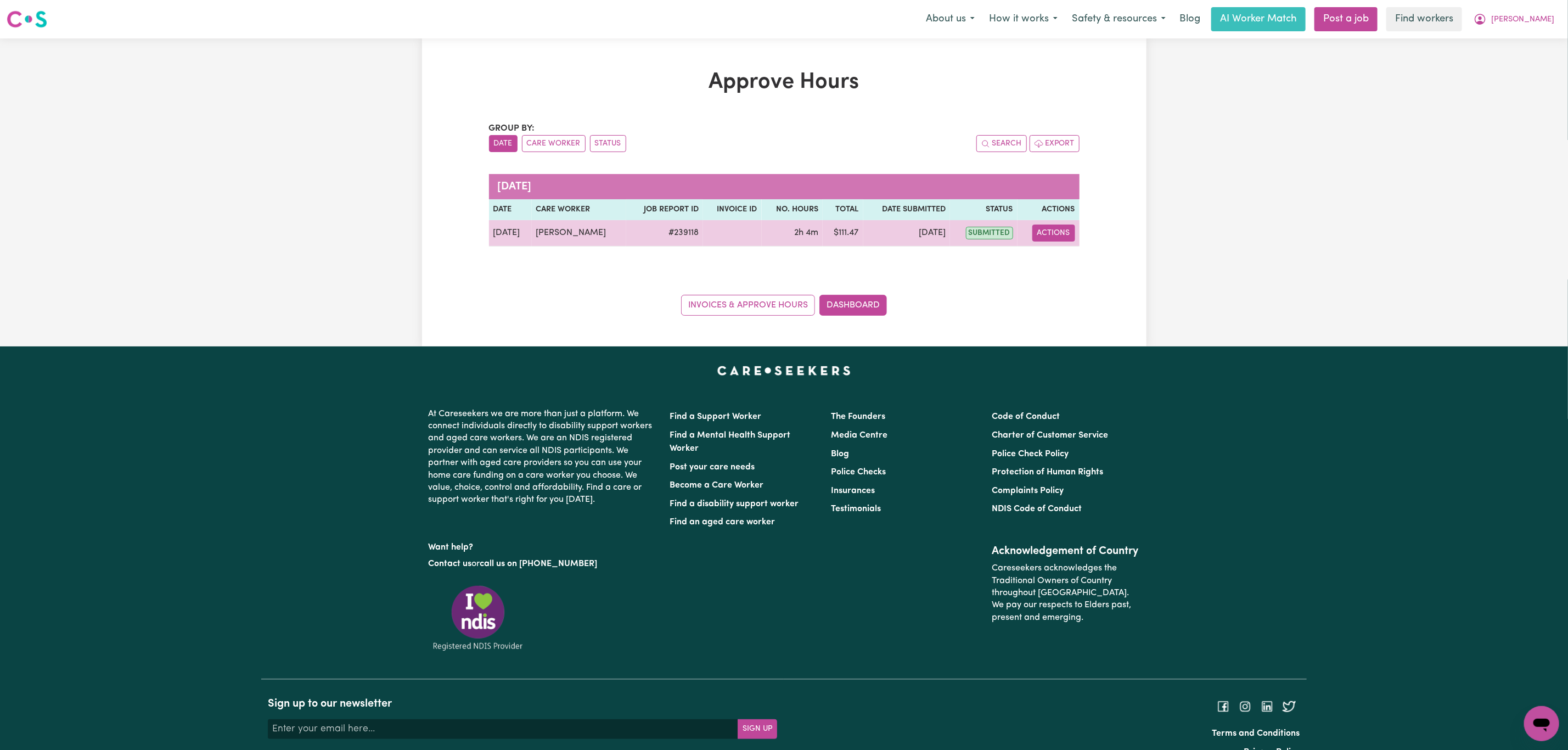
click at [1058, 231] on button "Actions" at bounding box center [1053, 233] width 43 height 17
click at [1065, 259] on link "View Job Report" at bounding box center [1081, 259] width 94 height 22
select select "pm"
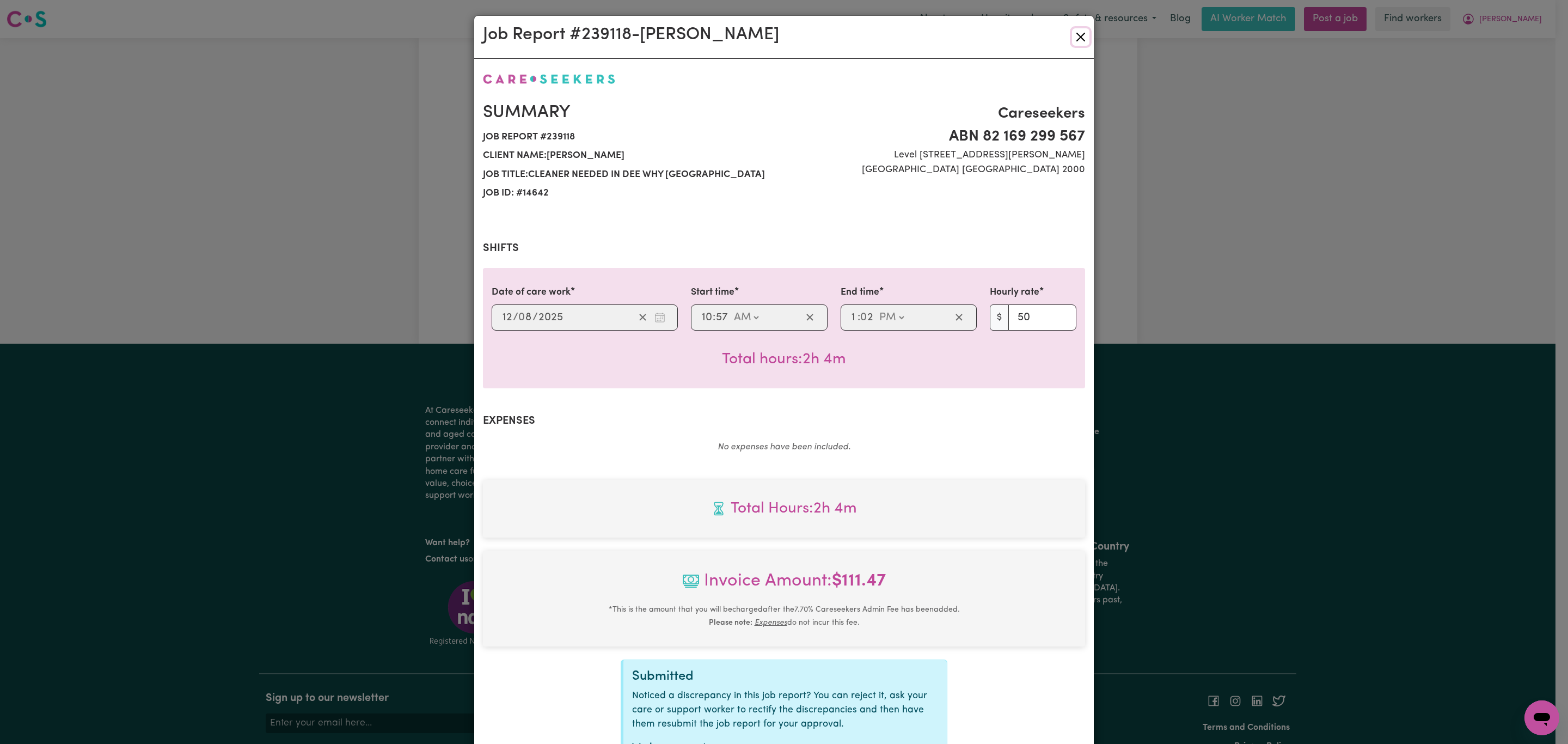
click at [1078, 35] on button "Close" at bounding box center [1080, 37] width 18 height 18
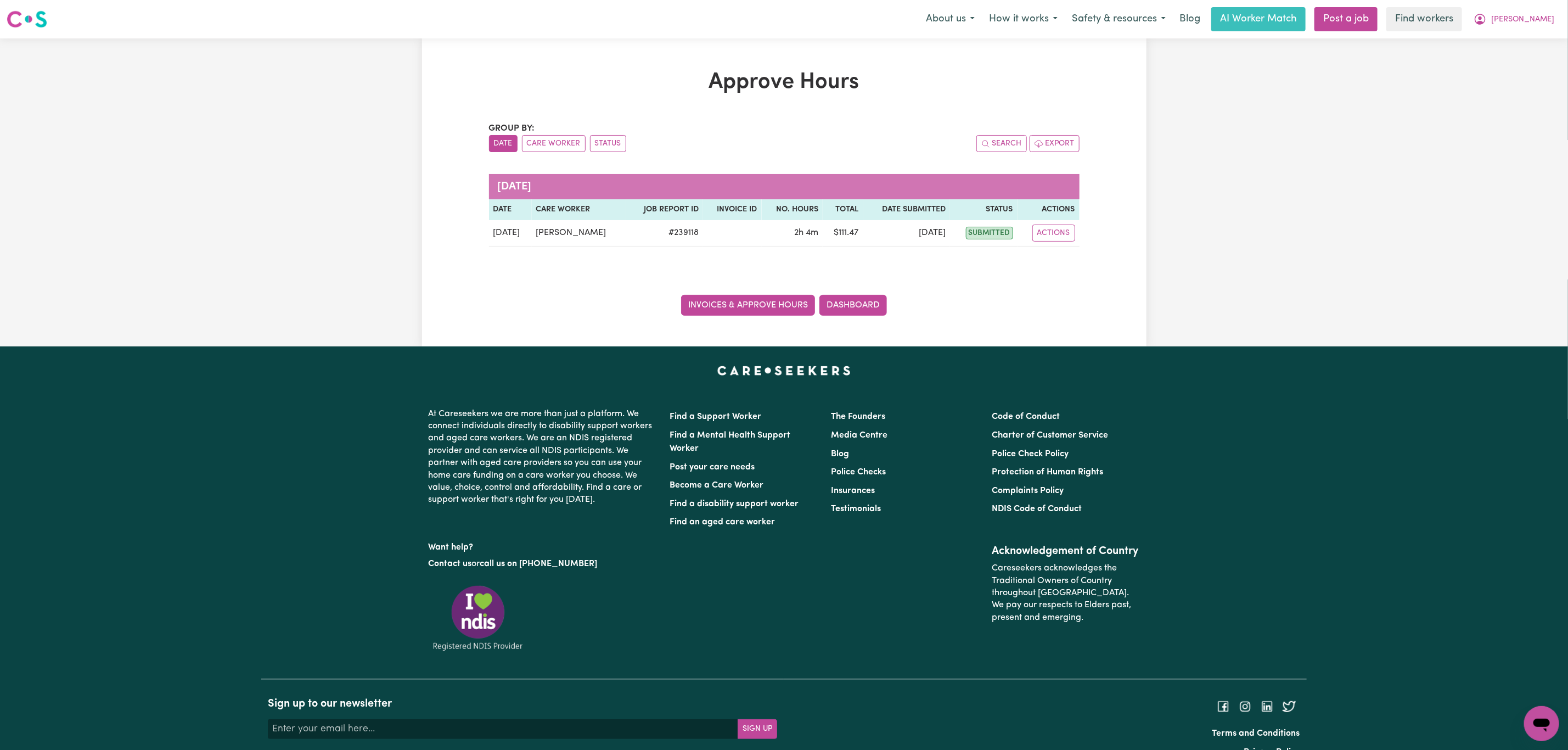
click at [729, 316] on link "Invoices & Approve Hours" at bounding box center [748, 305] width 134 height 21
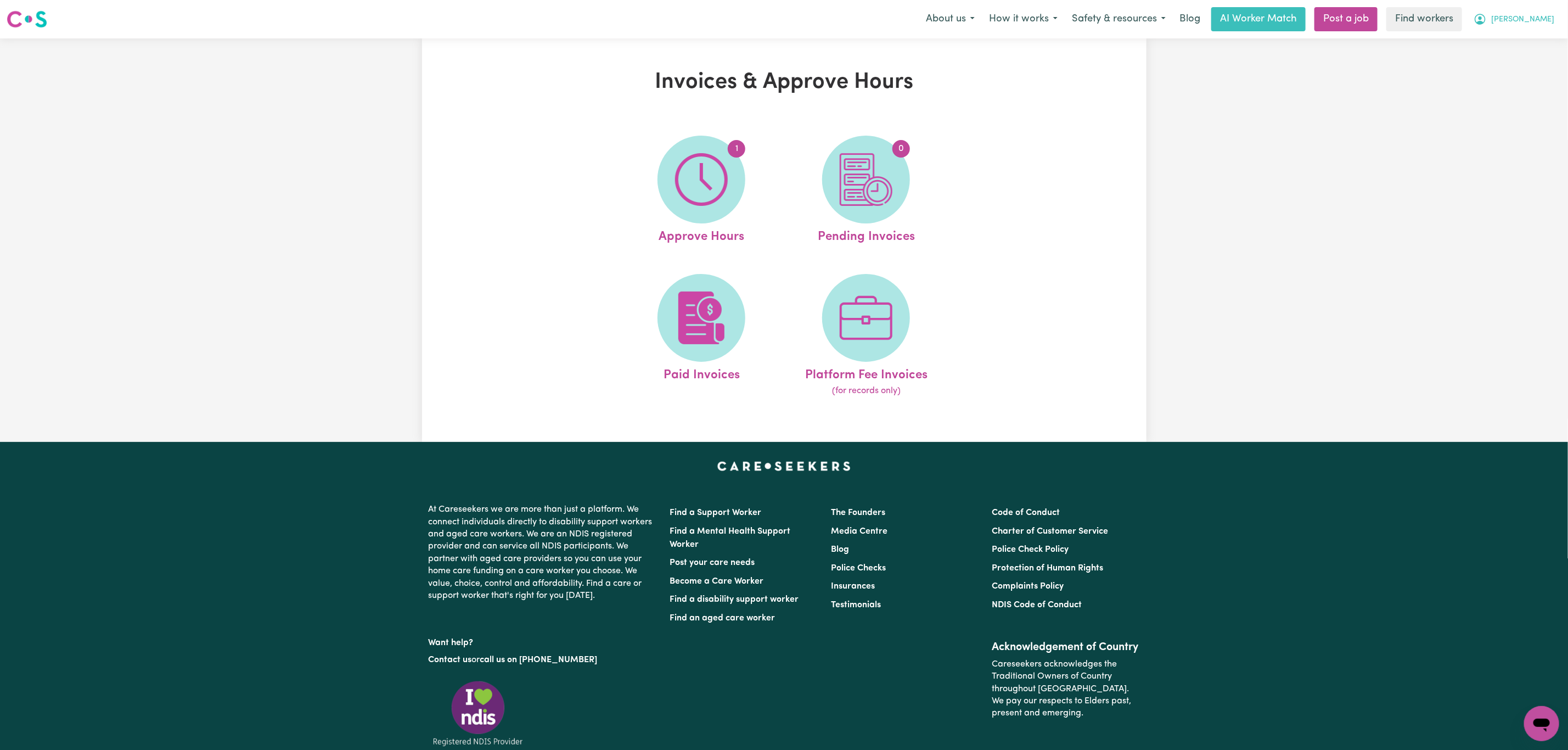
click at [1487, 18] on icon "My Account" at bounding box center [1480, 19] width 14 height 14
click at [1531, 38] on link "My Dashboard" at bounding box center [1518, 43] width 87 height 21
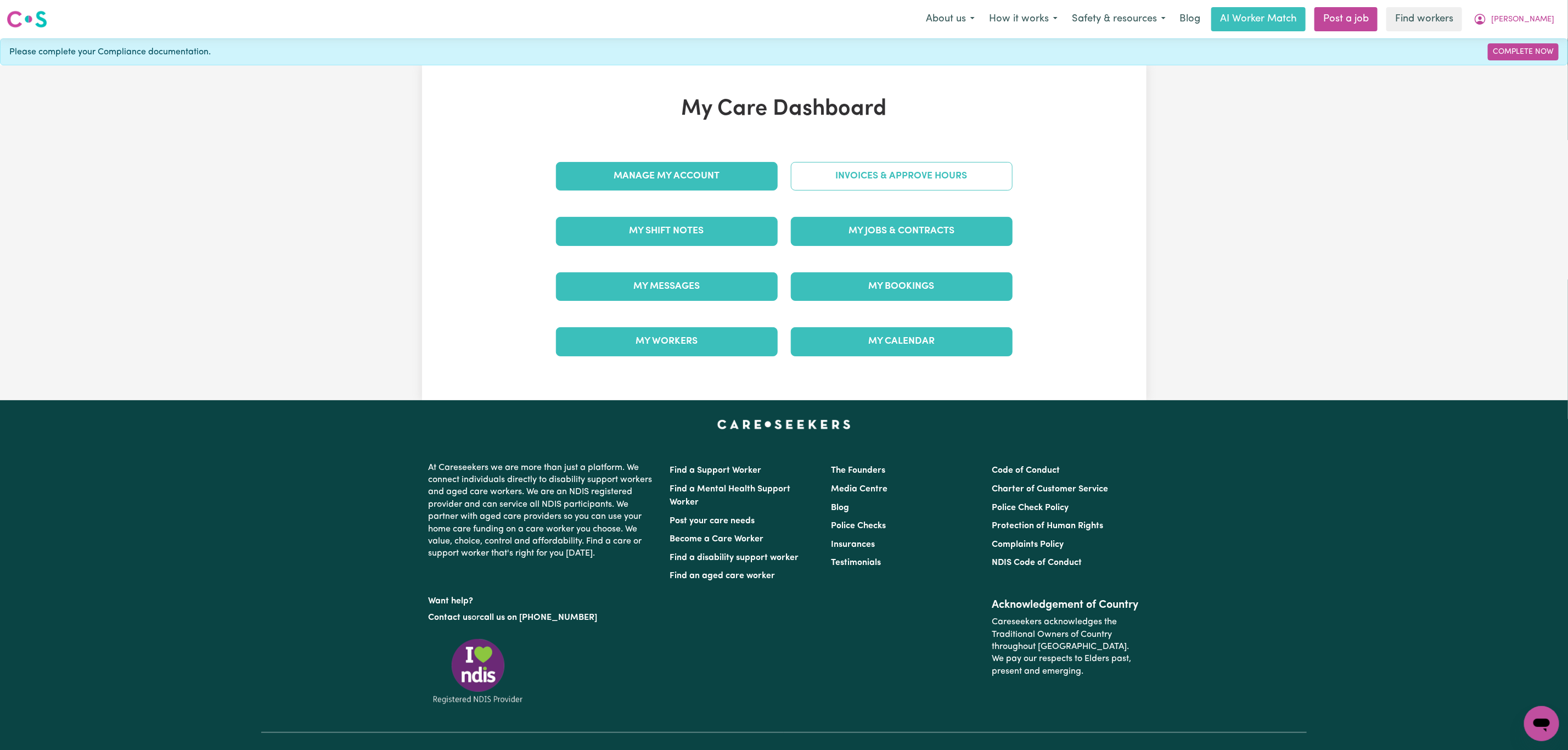
click at [965, 187] on link "Invoices & Approve Hours" at bounding box center [902, 176] width 222 height 28
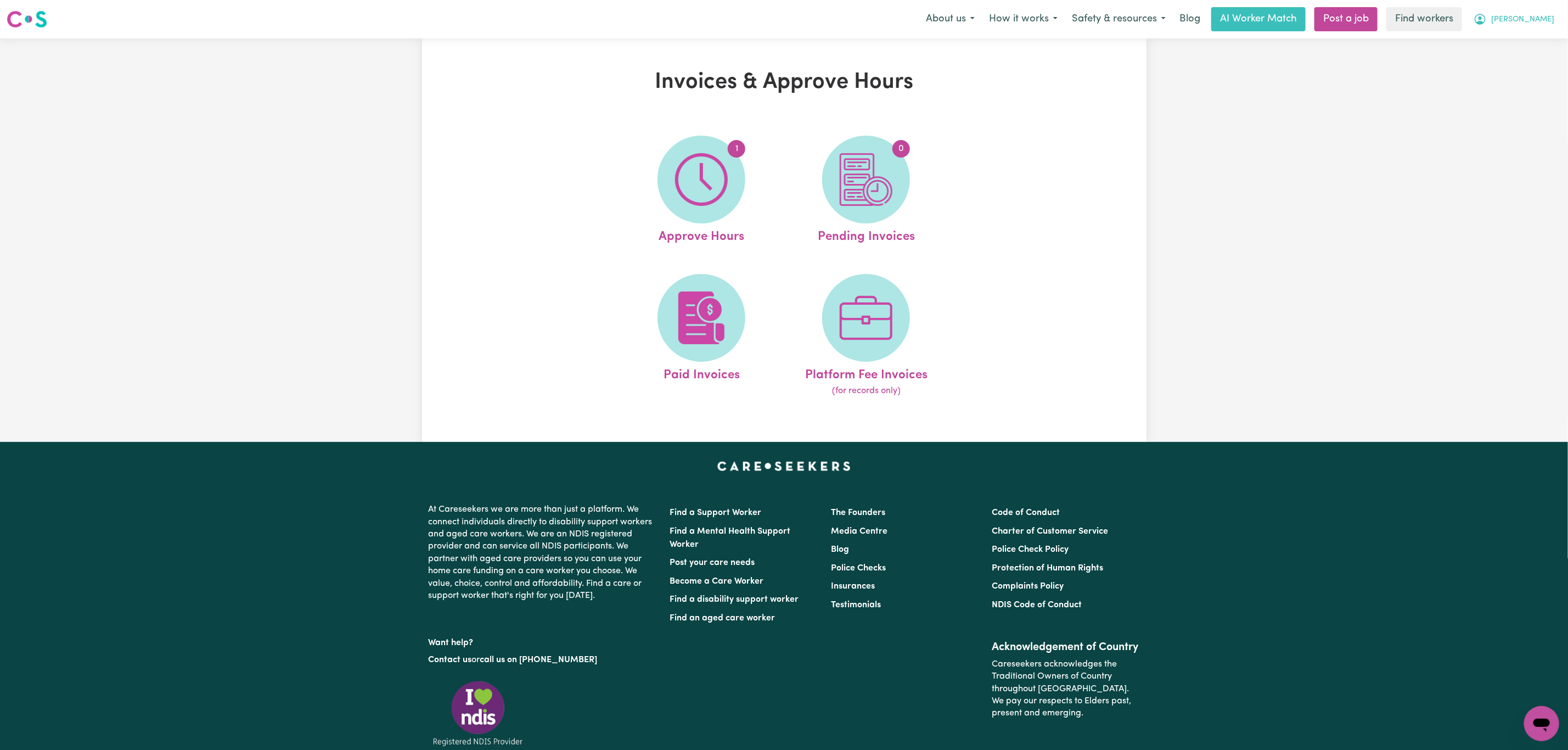
drag, startPoint x: 1550, startPoint y: 16, endPoint x: 1546, endPoint y: 25, distance: 9.8
click at [1550, 16] on span "[PERSON_NAME]" at bounding box center [1523, 19] width 63 height 12
click at [1523, 65] on link "Logout" at bounding box center [1518, 63] width 87 height 21
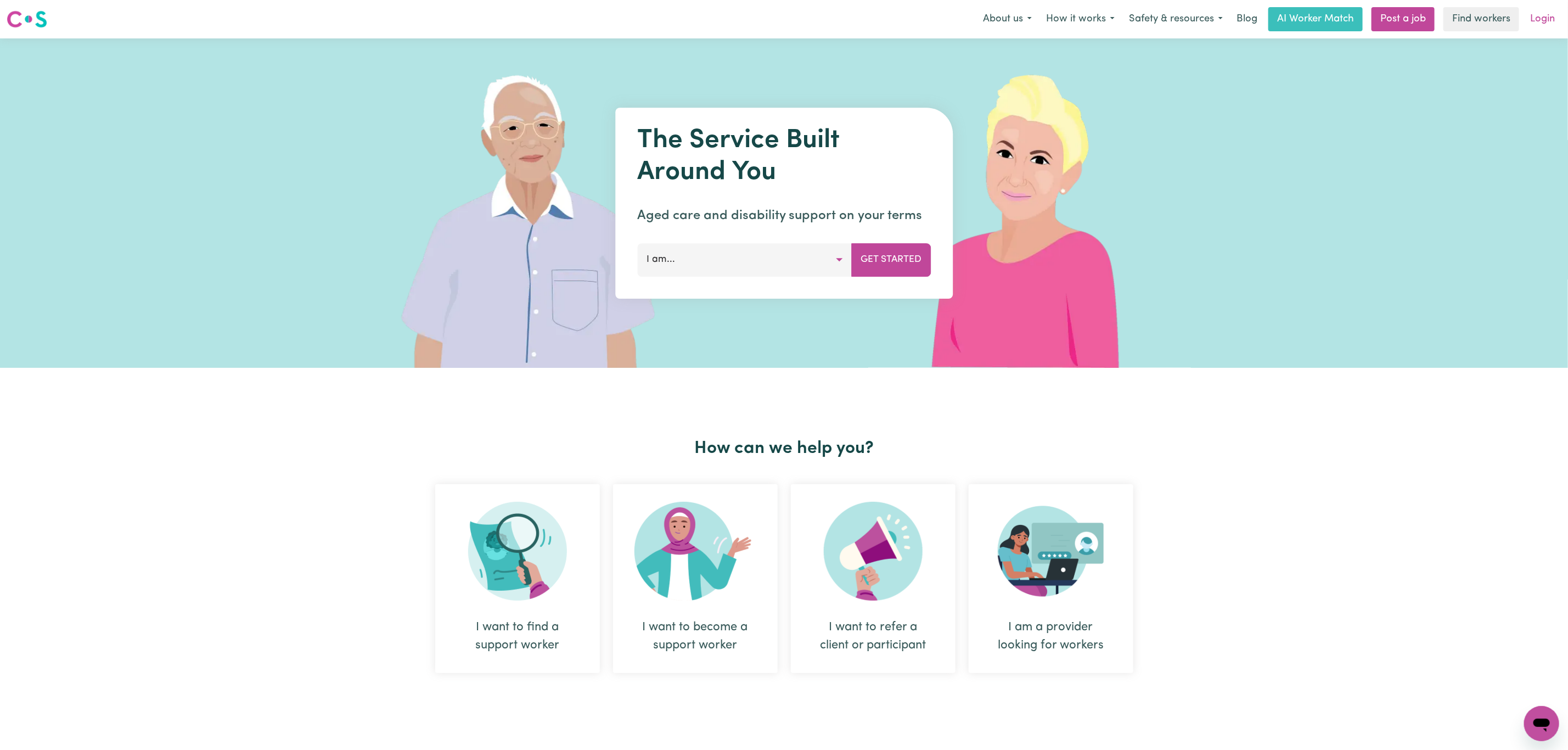
click at [1540, 18] on link "Login" at bounding box center [1542, 19] width 38 height 24
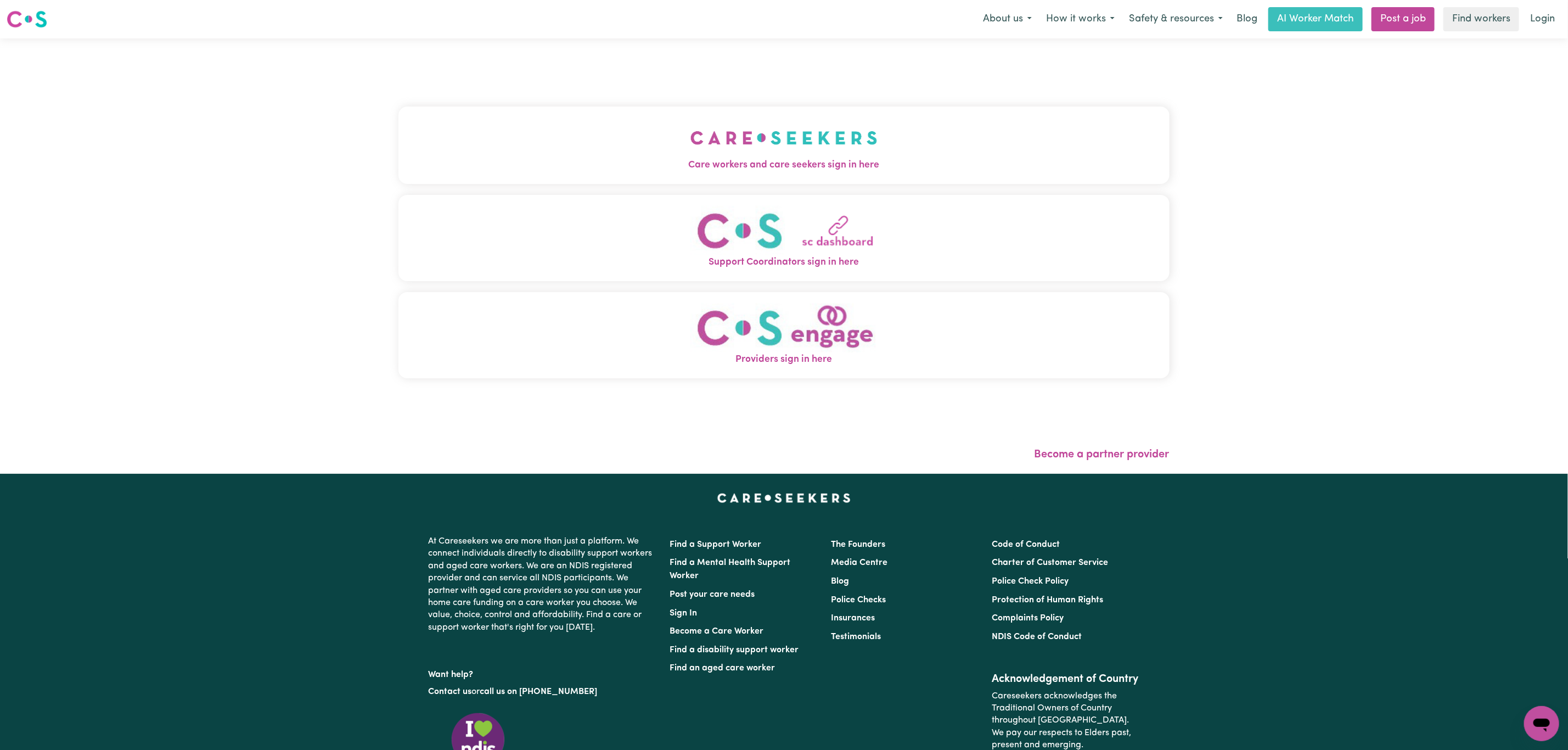
click at [707, 152] on img "Care workers and care seekers sign in here" at bounding box center [783, 137] width 187 height 41
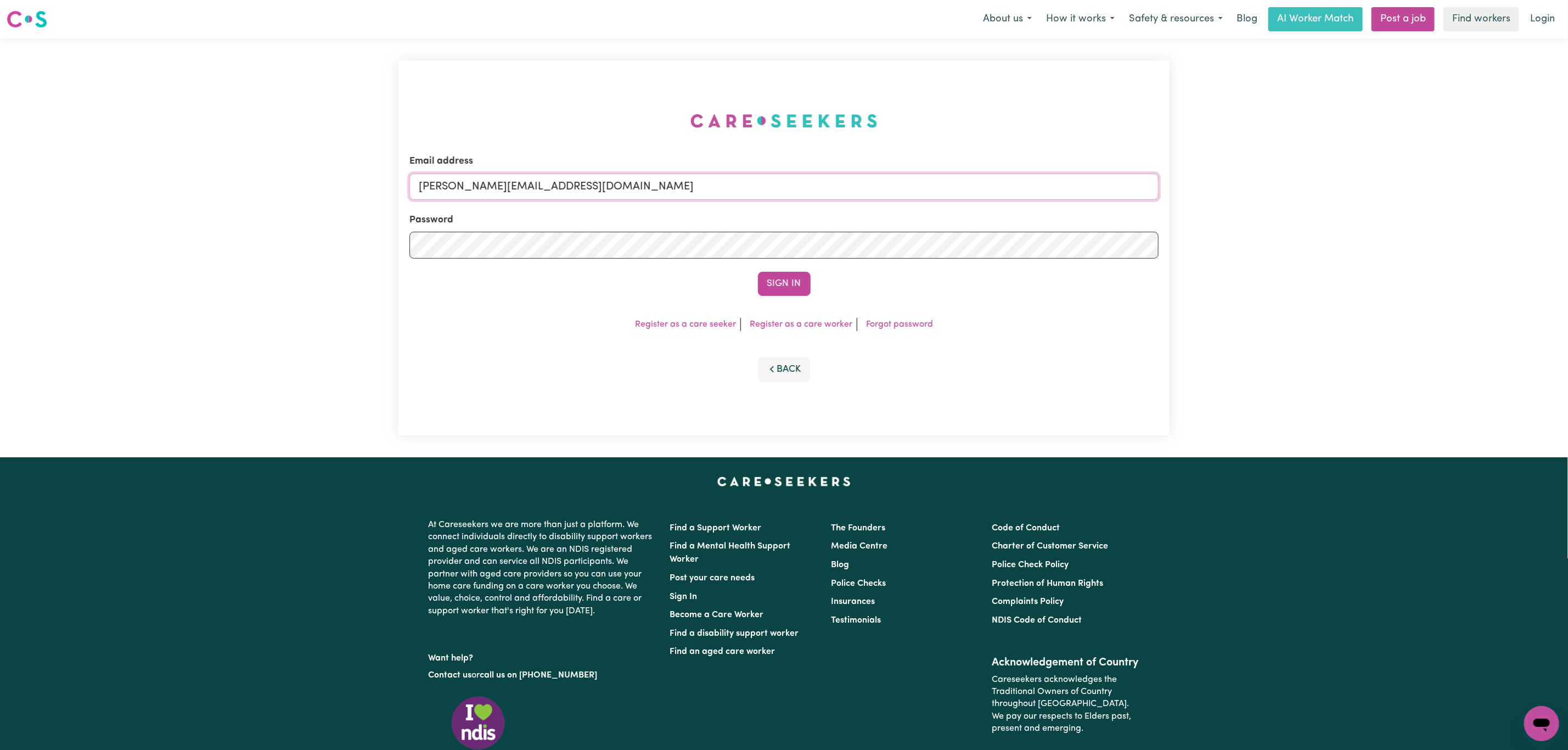
click at [626, 189] on input "[PERSON_NAME][EMAIL_ADDRESS][DOMAIN_NAME]" at bounding box center [784, 186] width 749 height 26
drag, startPoint x: 475, startPoint y: 193, endPoint x: 911, endPoint y: 182, distance: 436.1
click at [911, 182] on input "[EMAIL_ADDRESS][PERSON_NAME][DOMAIN_NAME]" at bounding box center [784, 186] width 749 height 26
type input "superuser~[EMAIL_ADDRESS][DOMAIN_NAME]"
click at [774, 281] on button "Sign In" at bounding box center [784, 284] width 53 height 24
